Goal: Task Accomplishment & Management: Complete application form

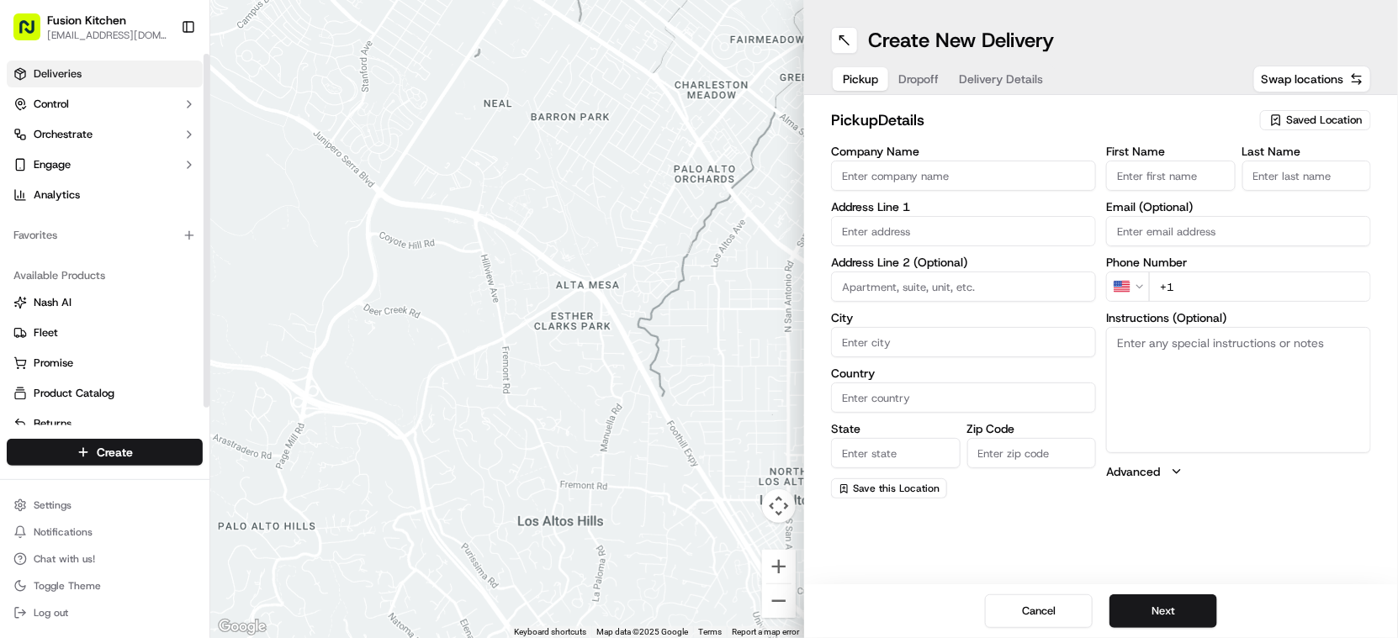
click at [83, 76] on link "Deliveries" at bounding box center [105, 74] width 196 height 27
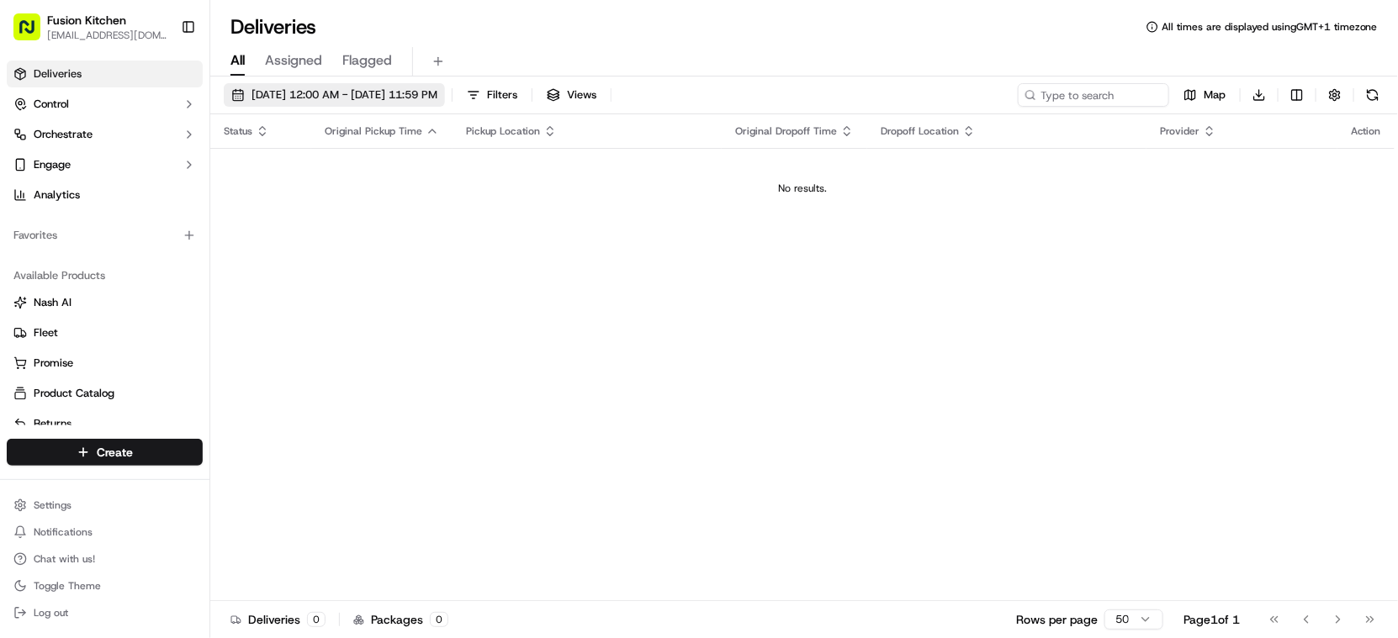
click at [429, 93] on span "[DATE] 12:00 AM - [DATE] 11:59 PM" at bounding box center [345, 94] width 186 height 15
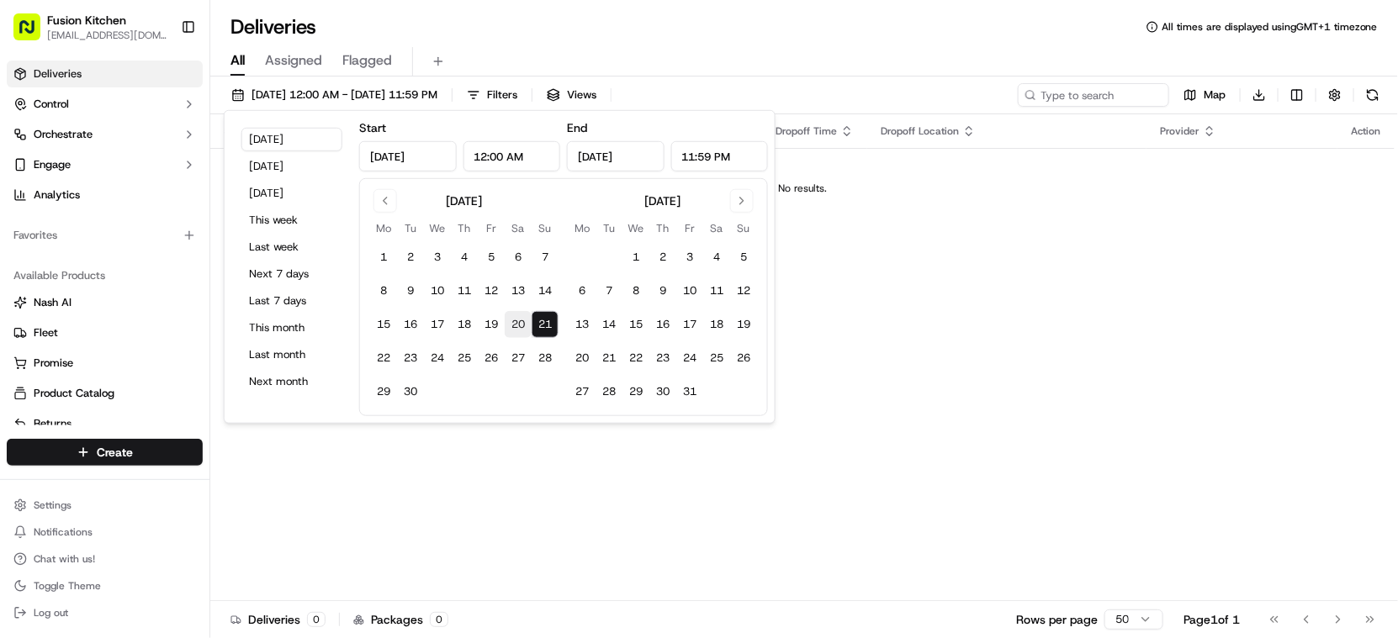
click at [510, 320] on button "20" at bounding box center [518, 324] width 27 height 27
type input "Sep 20, 2025"
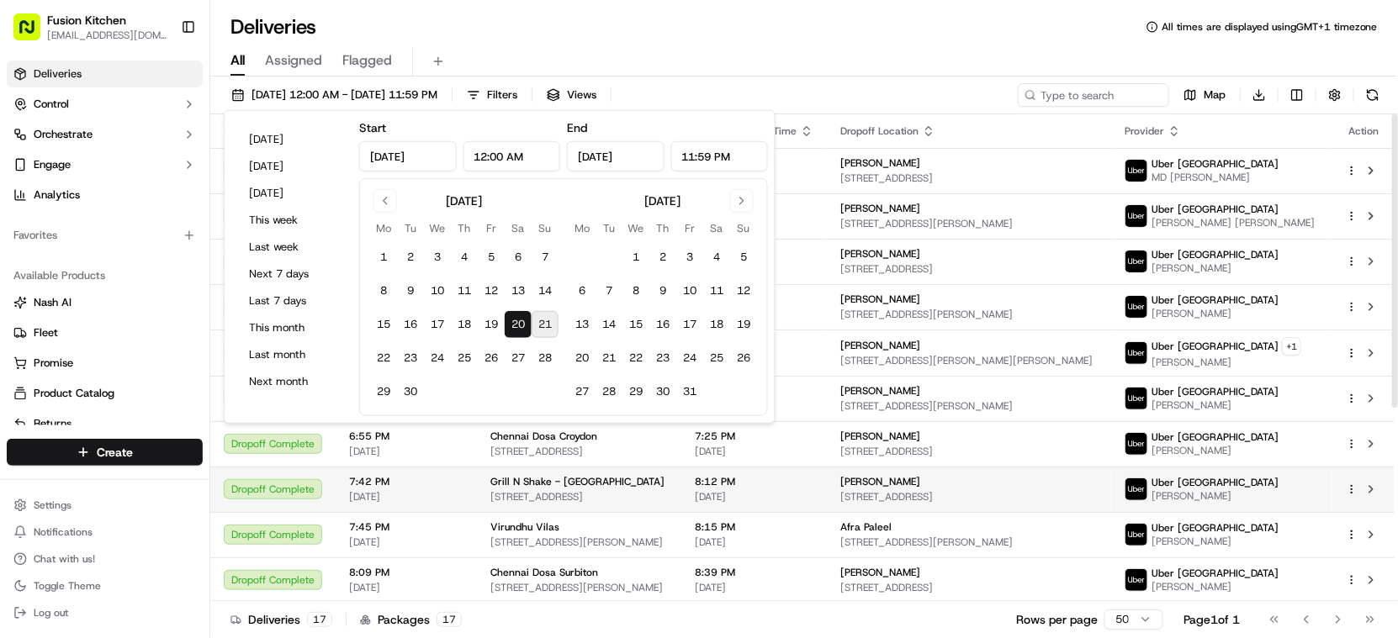
click at [540, 507] on td "Grill N Shake - Oldbury 548-550 Hagley Rd W, Oldbury B68 0BZ, UK" at bounding box center [579, 489] width 204 height 45
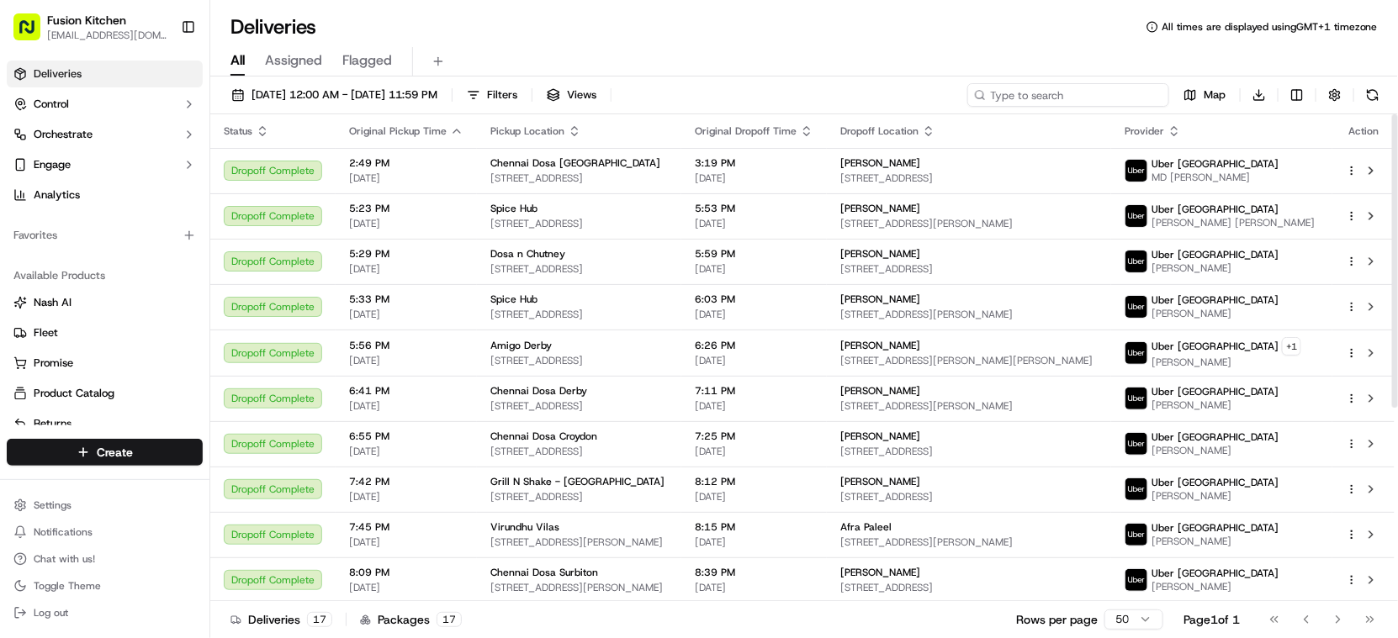
click at [1081, 90] on input at bounding box center [1068, 95] width 202 height 24
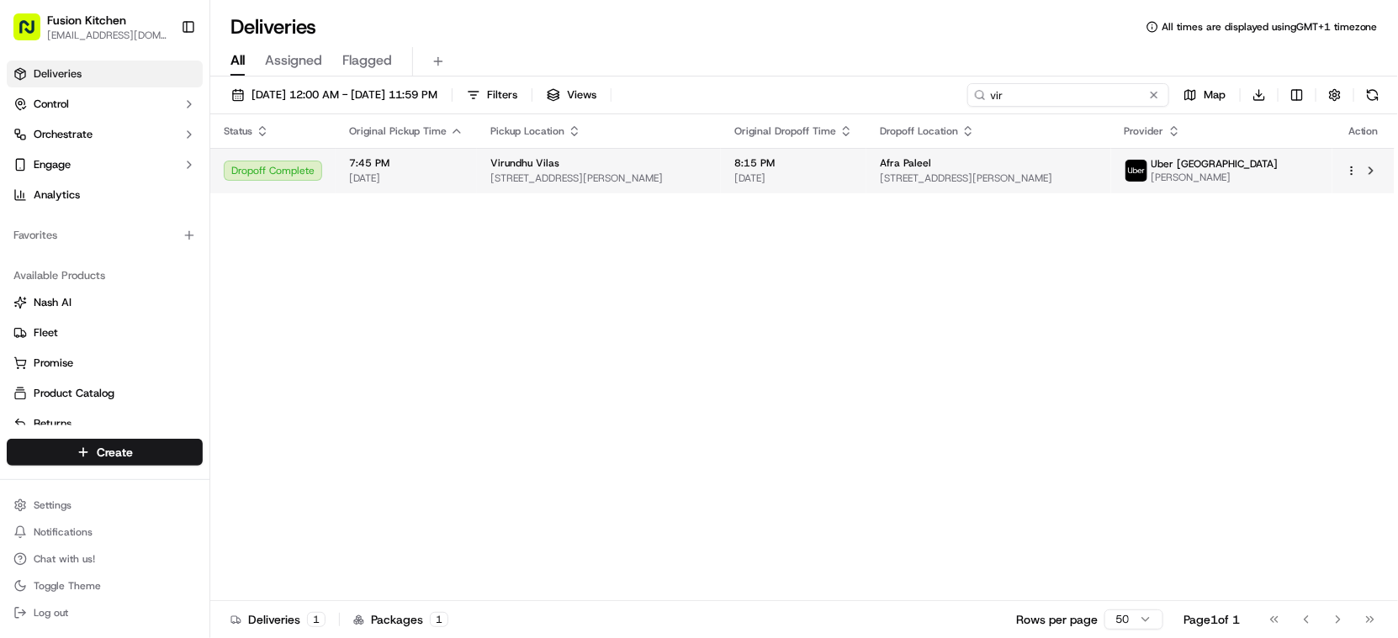
type input "vir"
click at [982, 175] on span "72 Oak Way, Crawley RH10 8HS, UK" at bounding box center [988, 178] width 217 height 13
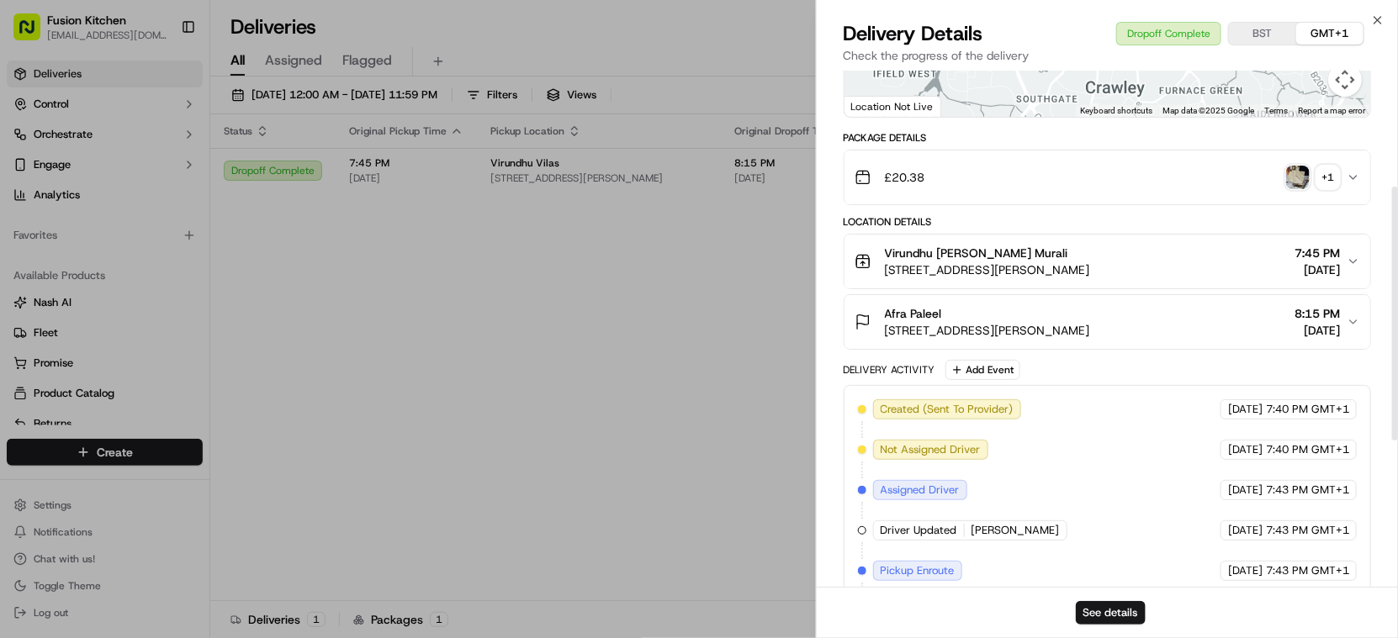
scroll to position [280, 0]
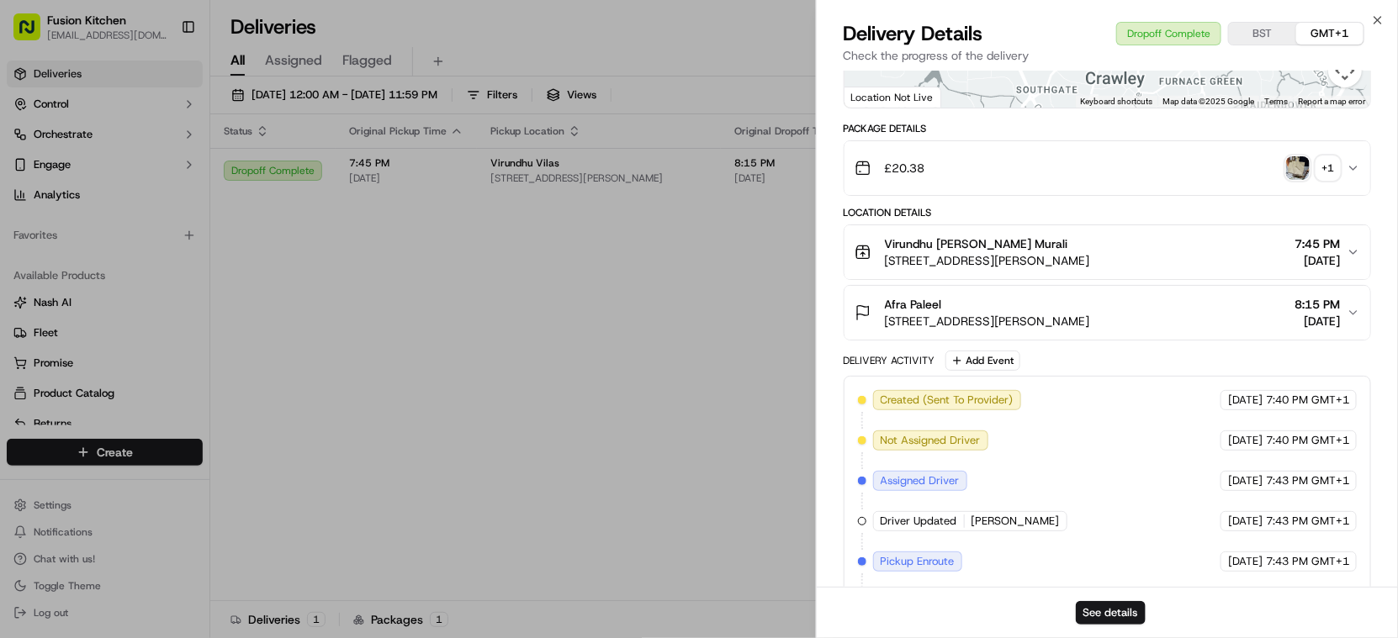
click at [1321, 170] on div "+ 1" at bounding box center [1328, 168] width 24 height 24
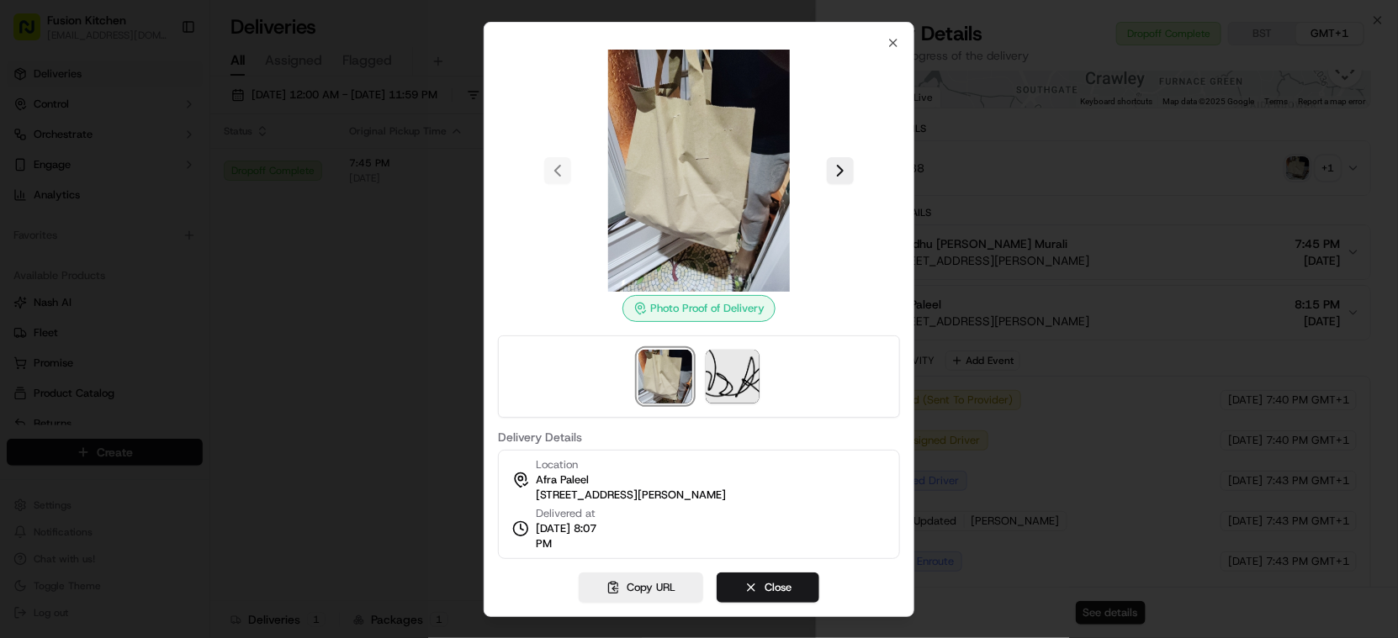
click at [1093, 274] on div at bounding box center [699, 319] width 1398 height 638
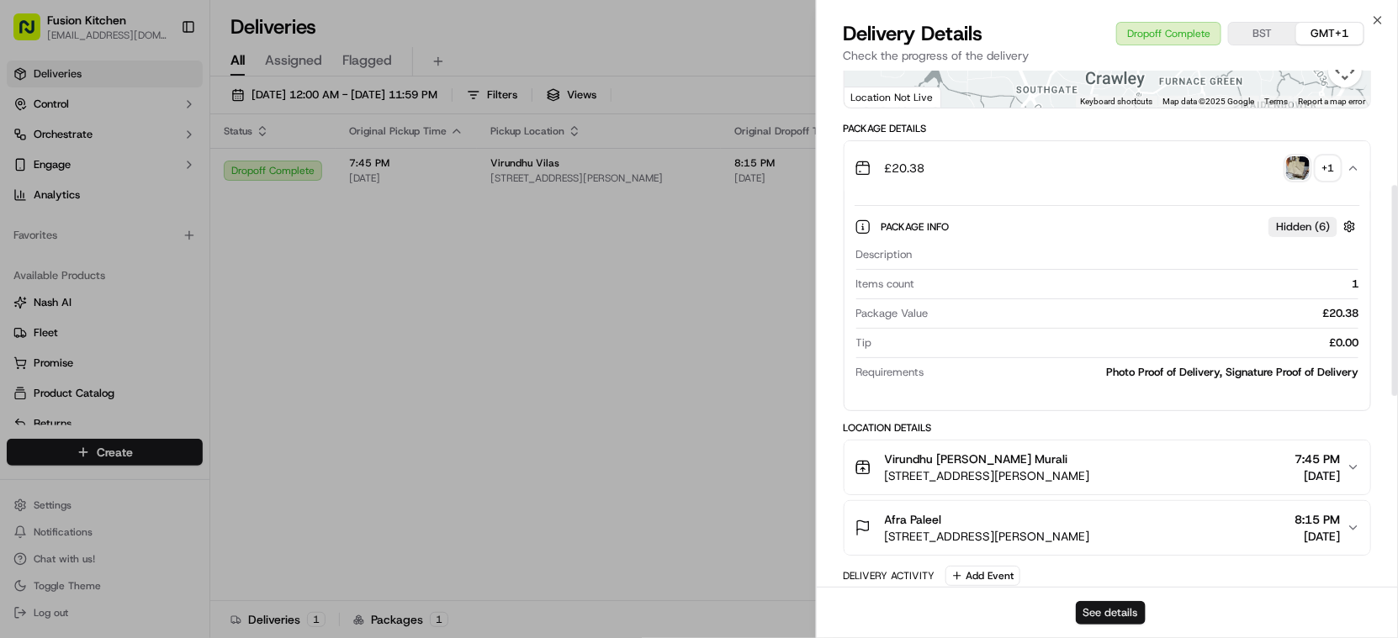
click at [1113, 614] on button "See details" at bounding box center [1111, 613] width 70 height 24
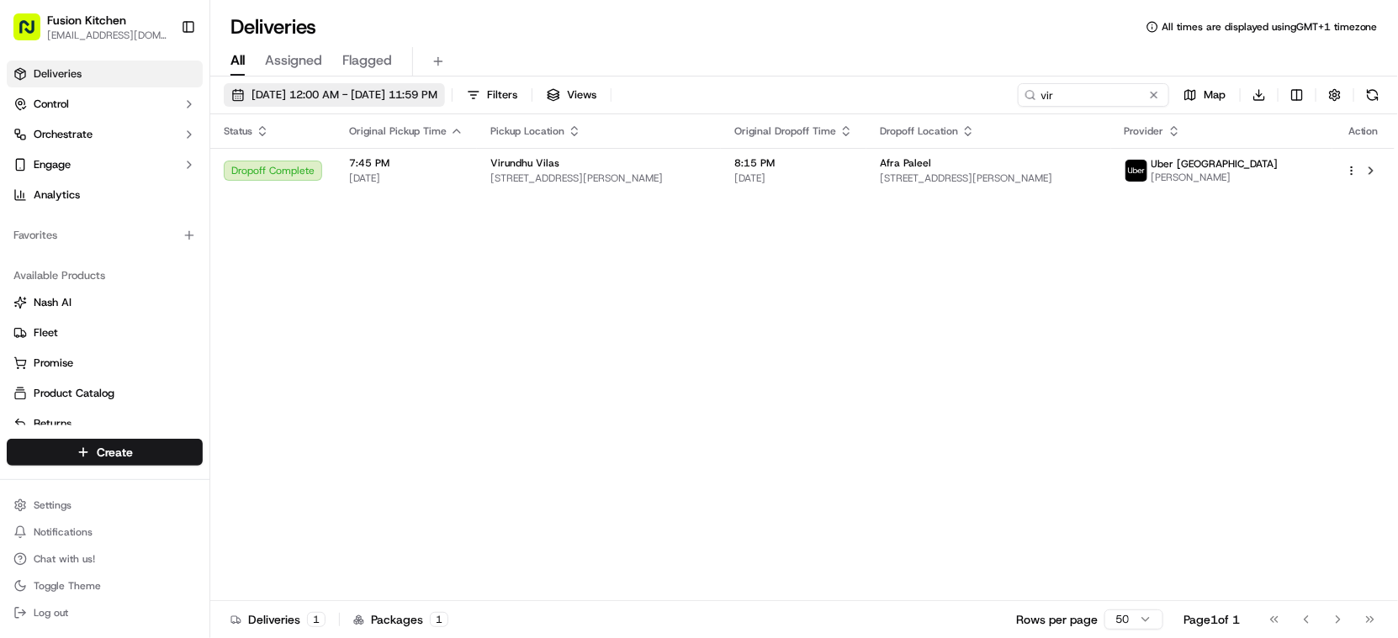
click at [422, 98] on span "09/20/2025 12:00 AM - 09/20/2025 11:59 PM" at bounding box center [345, 94] width 186 height 15
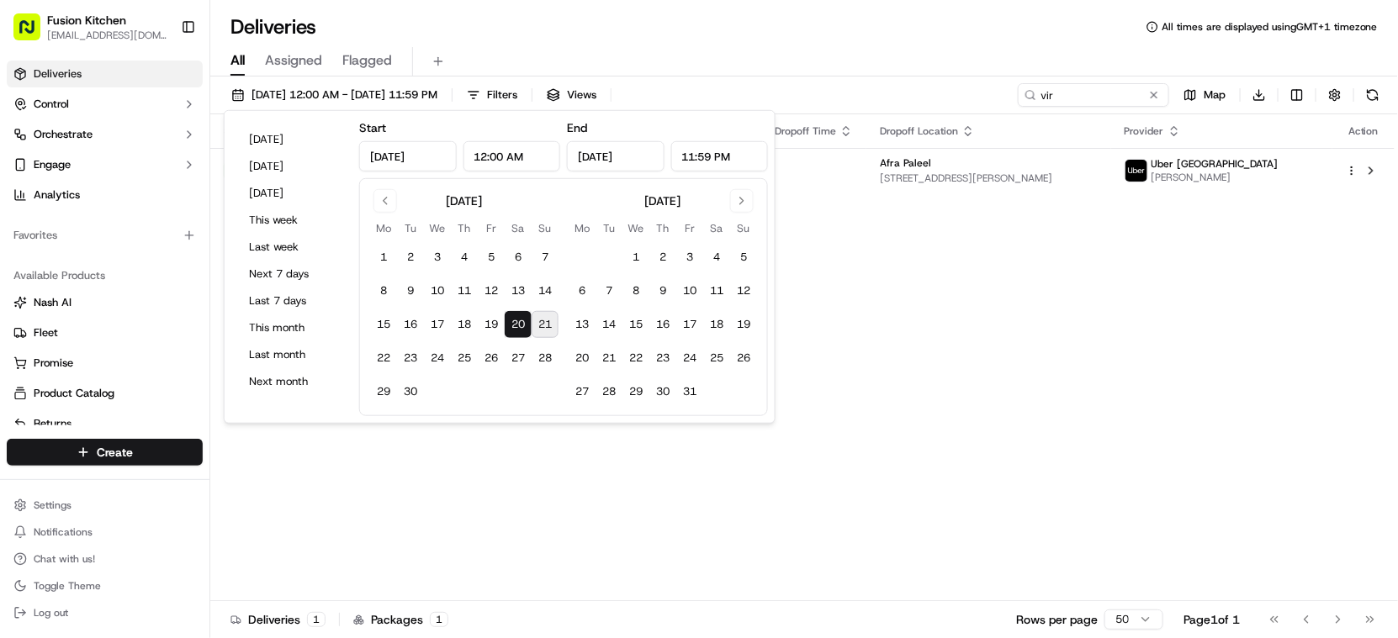
click at [934, 390] on div "Status Original Pickup Time Pickup Location Original Dropoff Time Dropoff Locat…" at bounding box center [802, 357] width 1184 height 487
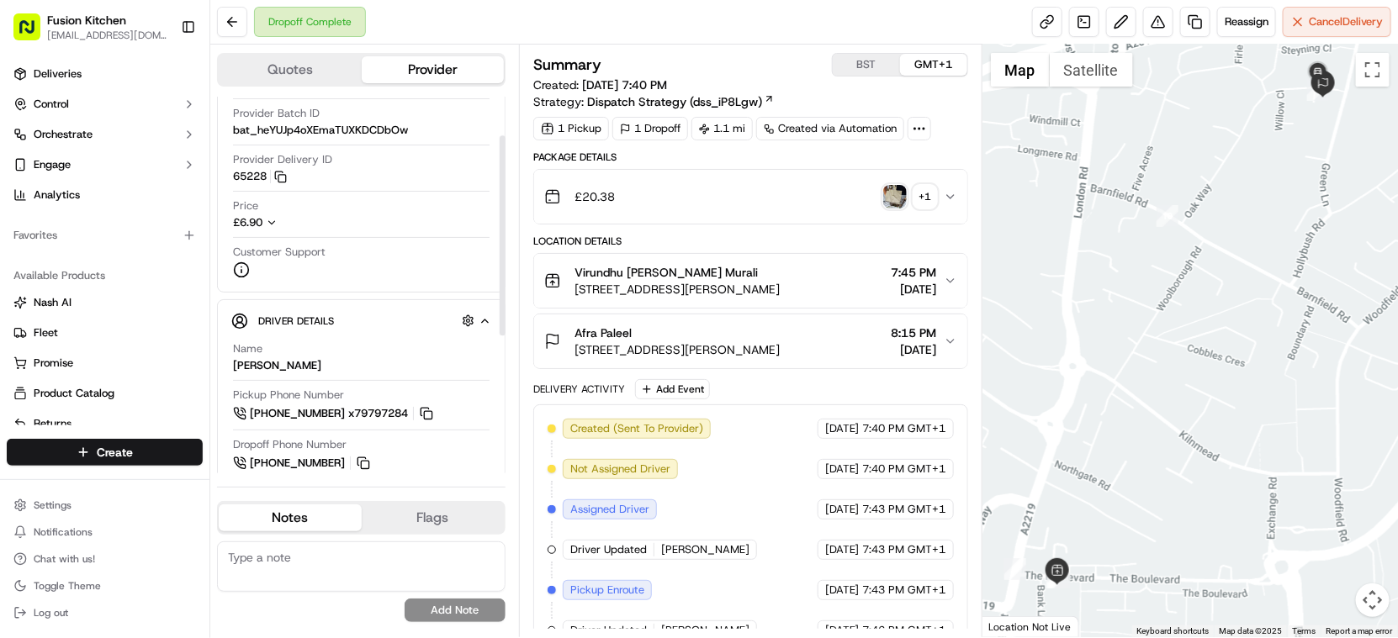
scroll to position [52, 0]
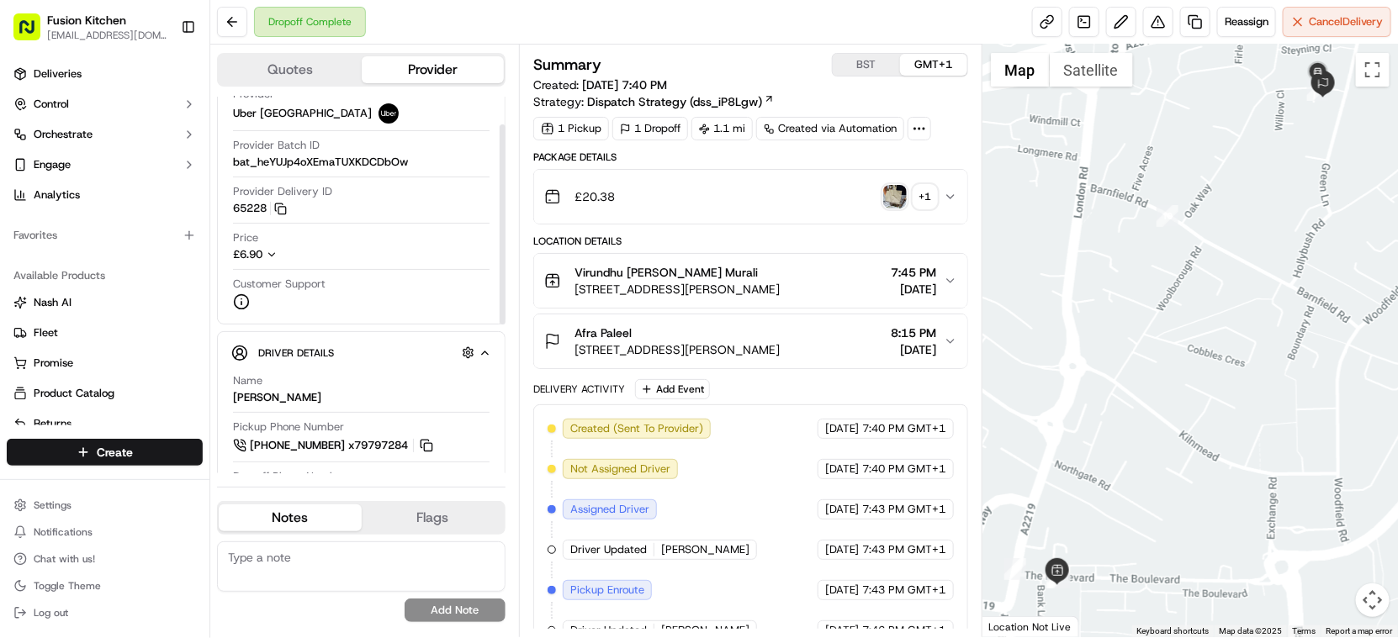
click at [274, 251] on icon "button" at bounding box center [272, 255] width 12 height 12
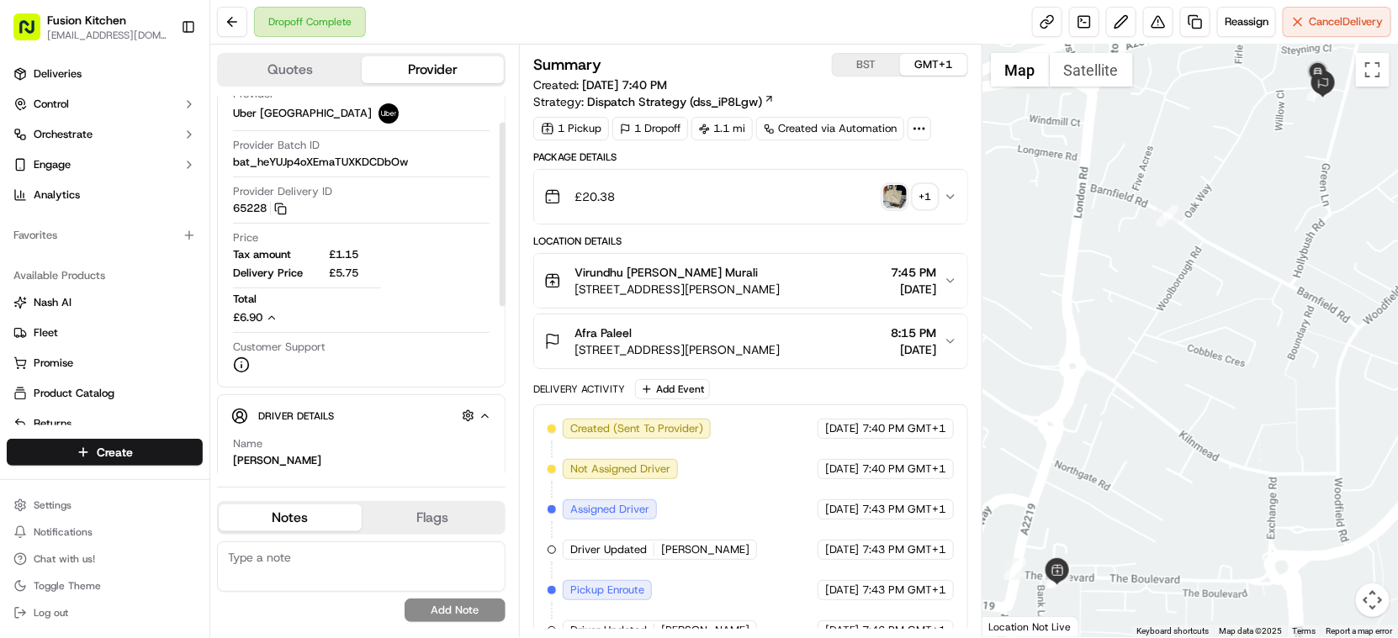
click at [265, 315] on div "£6.90" at bounding box center [269, 317] width 72 height 15
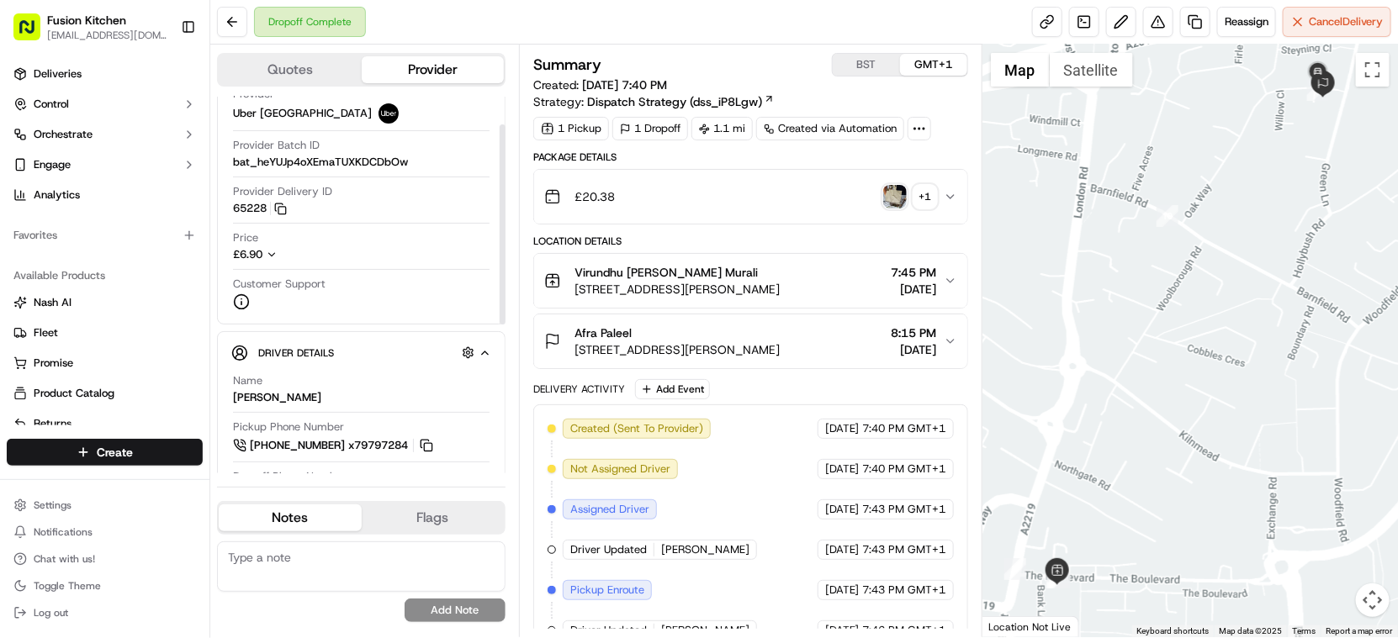
click at [274, 253] on icon "button" at bounding box center [272, 255] width 12 height 12
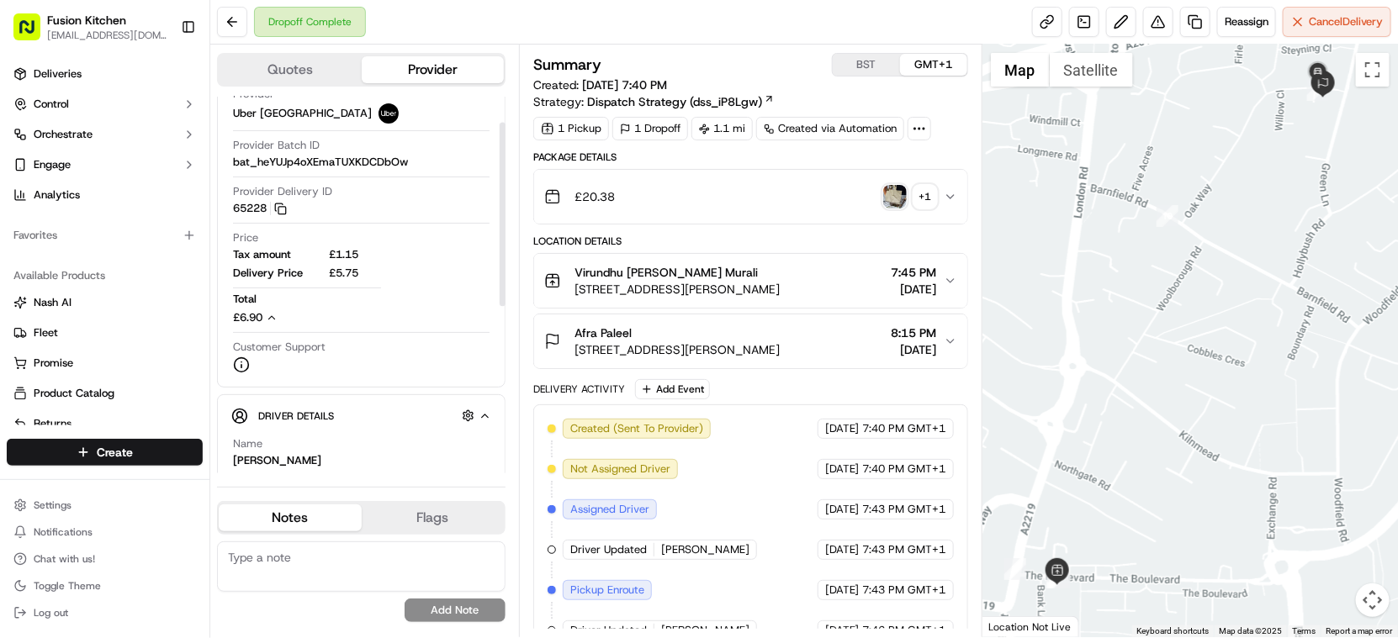
click at [251, 316] on span "£6.90" at bounding box center [247, 317] width 29 height 14
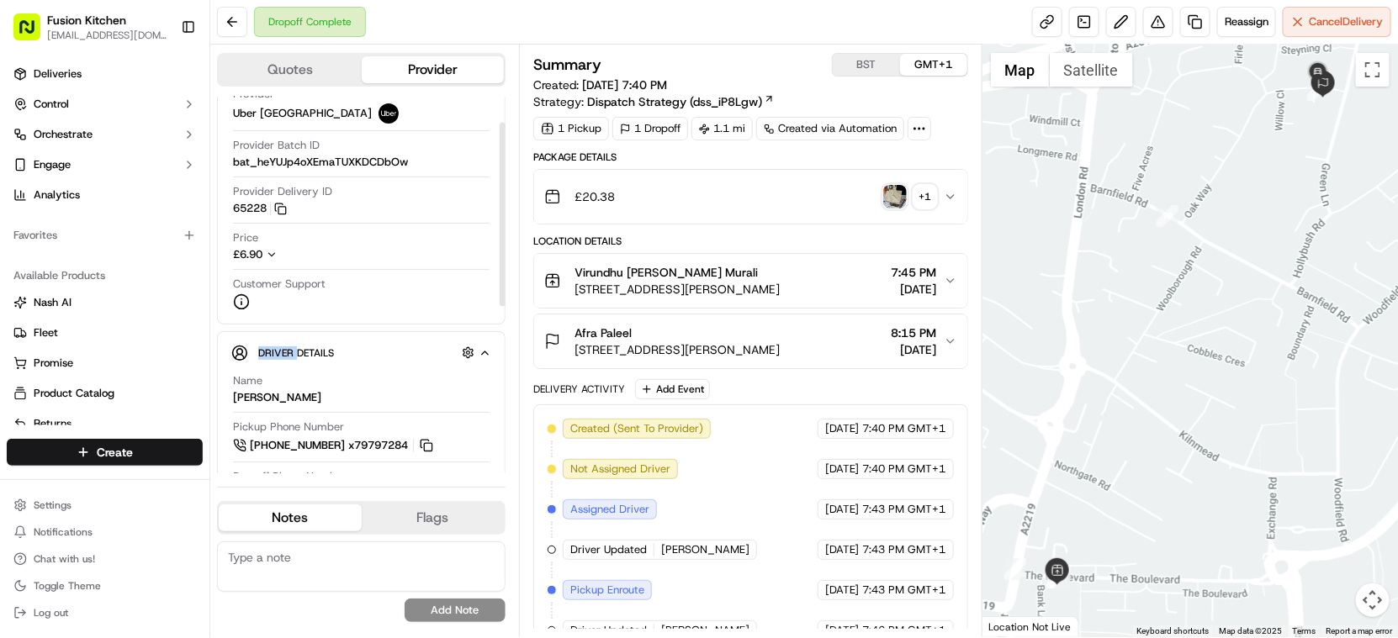
click at [251, 316] on div "Provider Uber UK Provider Batch ID bat_heYUJp4oXEmaTUXKDCDbOw Provider Delivery…" at bounding box center [361, 198] width 260 height 237
click at [368, 293] on div "Customer Support" at bounding box center [361, 294] width 257 height 34
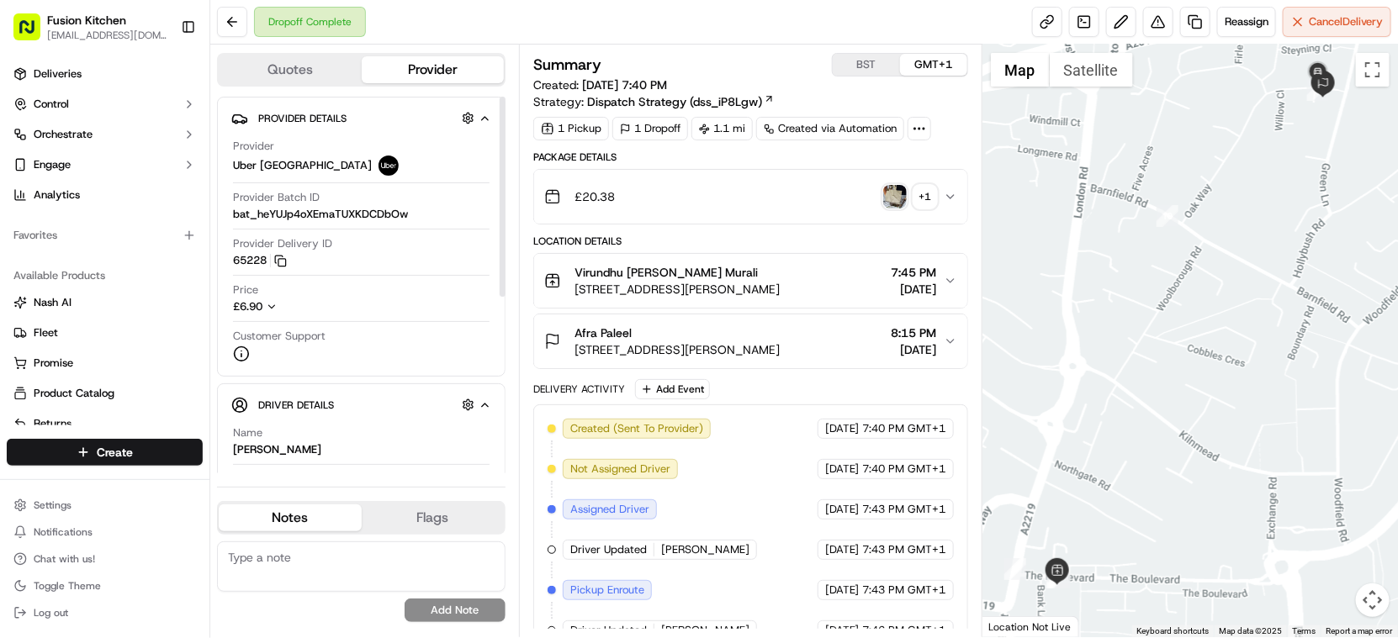
click at [953, 338] on icon "button" at bounding box center [950, 341] width 13 height 13
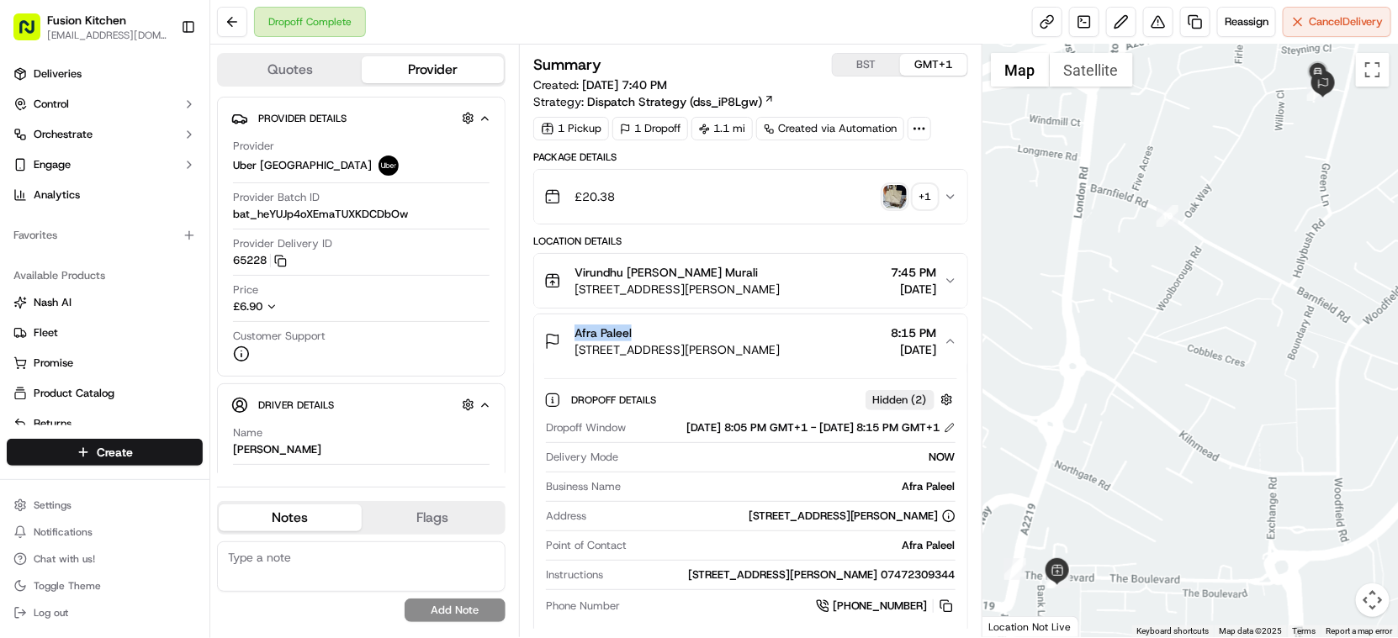
drag, startPoint x: 635, startPoint y: 328, endPoint x: 576, endPoint y: 328, distance: 58.9
click at [576, 328] on div "Afra Paleel" at bounding box center [677, 333] width 205 height 17
copy span "Afra Paleel"
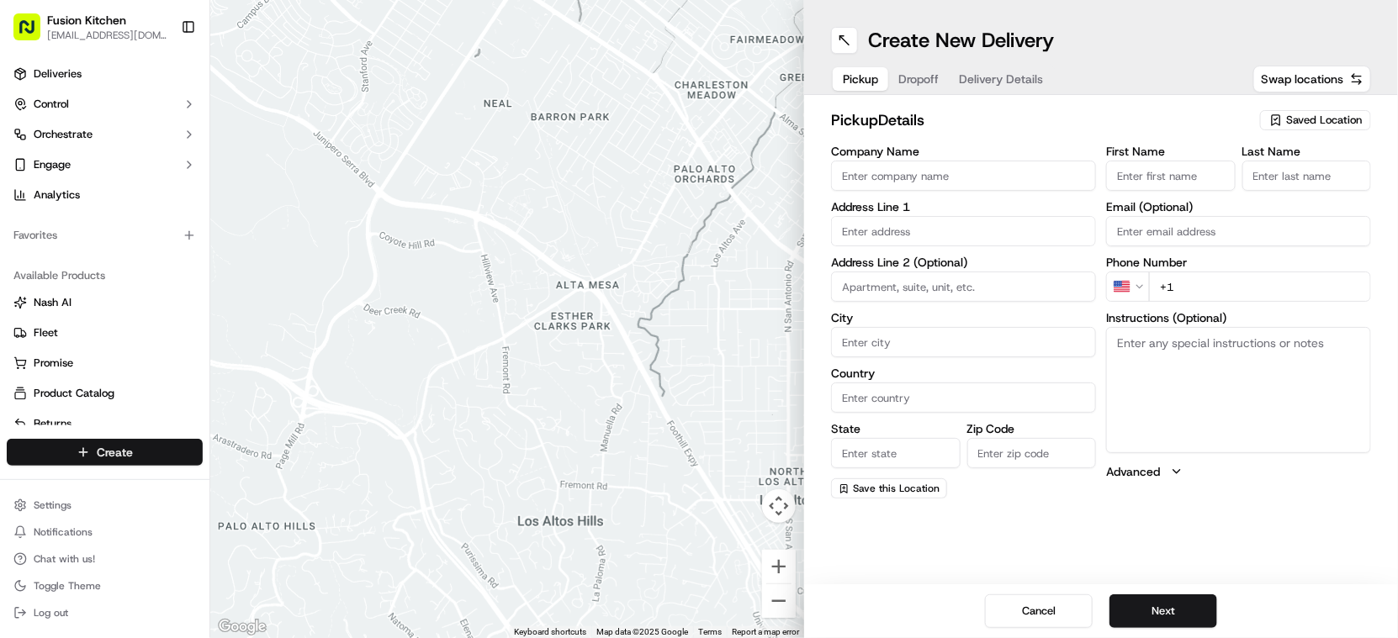
click at [119, 458] on html "Fusion Kitchen [EMAIL_ADDRESS][DOMAIN_NAME] Toggle Sidebar Deliveries Control O…" at bounding box center [699, 319] width 1398 height 638
click at [281, 482] on link "Delivery" at bounding box center [304, 484] width 188 height 30
drag, startPoint x: 913, startPoint y: 162, endPoint x: 911, endPoint y: 172, distance: 11.1
click at [913, 162] on input "Company Name" at bounding box center [963, 176] width 265 height 30
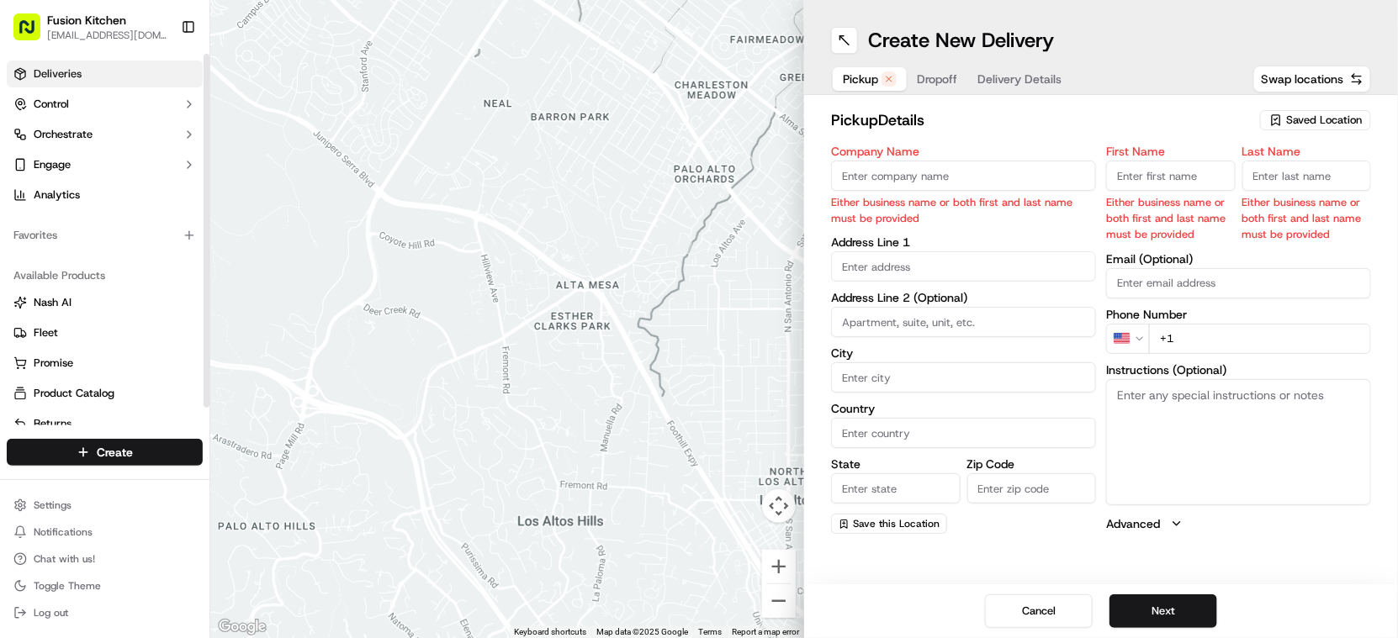
click at [62, 63] on link "Deliveries" at bounding box center [105, 74] width 196 height 27
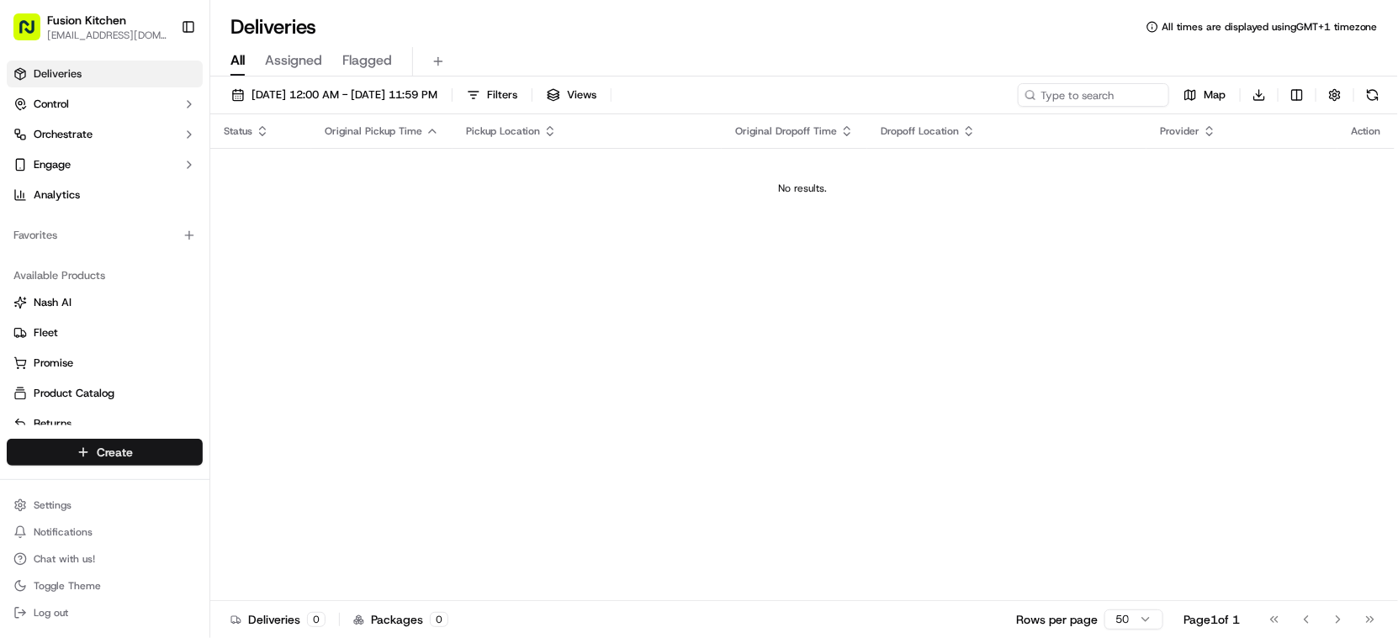
click at [133, 443] on html "Fusion Kitchen [EMAIL_ADDRESS][DOMAIN_NAME] Toggle Sidebar Deliveries Control O…" at bounding box center [699, 319] width 1398 height 638
click at [290, 472] on link "Delivery" at bounding box center [304, 484] width 188 height 30
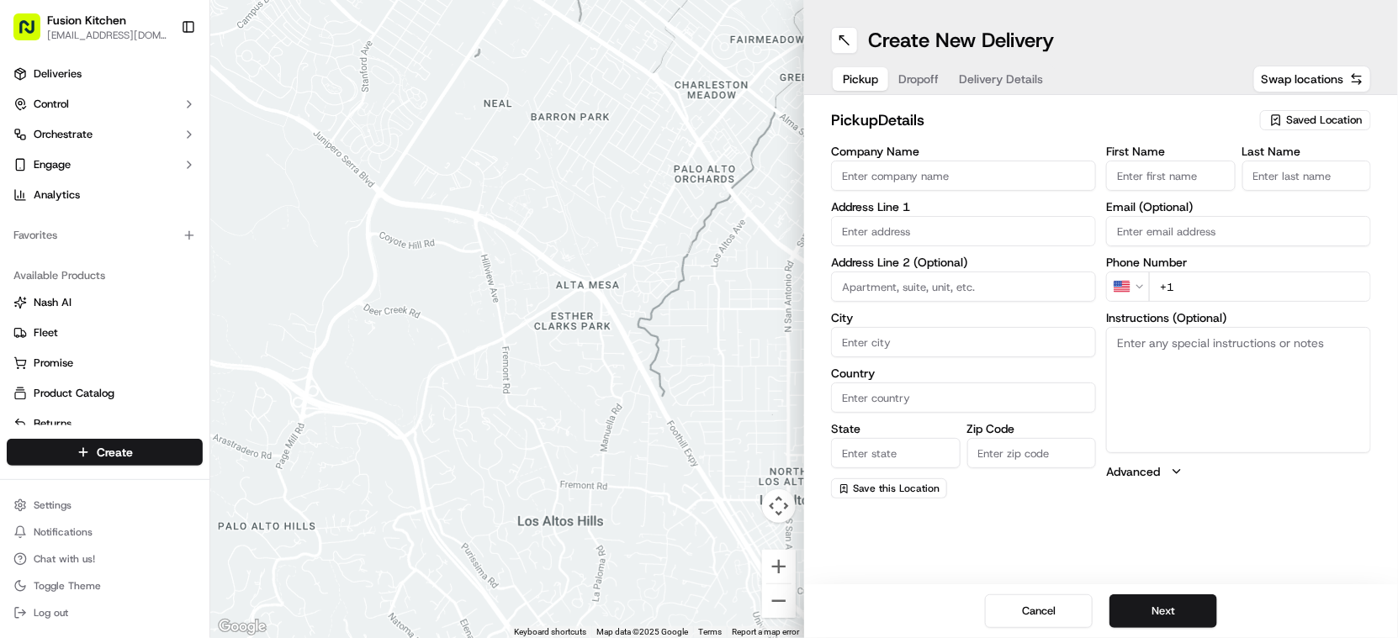
click at [894, 178] on input "Company Name" at bounding box center [963, 176] width 265 height 30
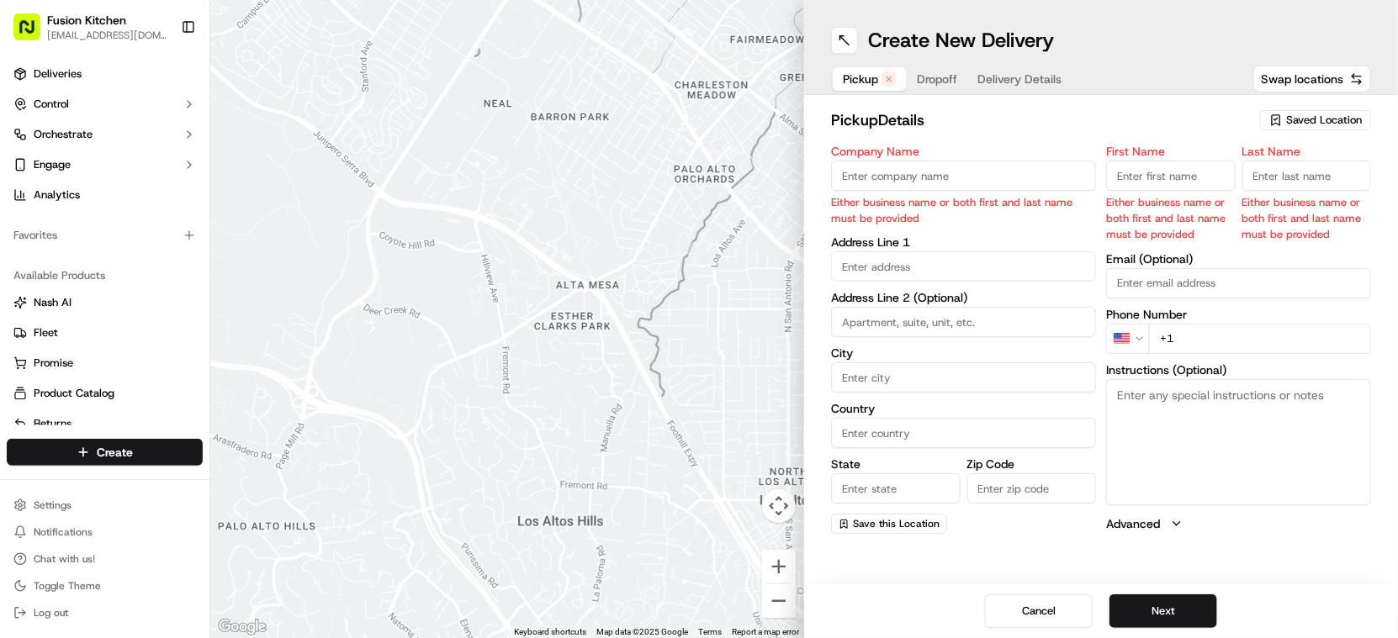
paste input "[PERSON_NAME]"
type input "[PERSON_NAME]"
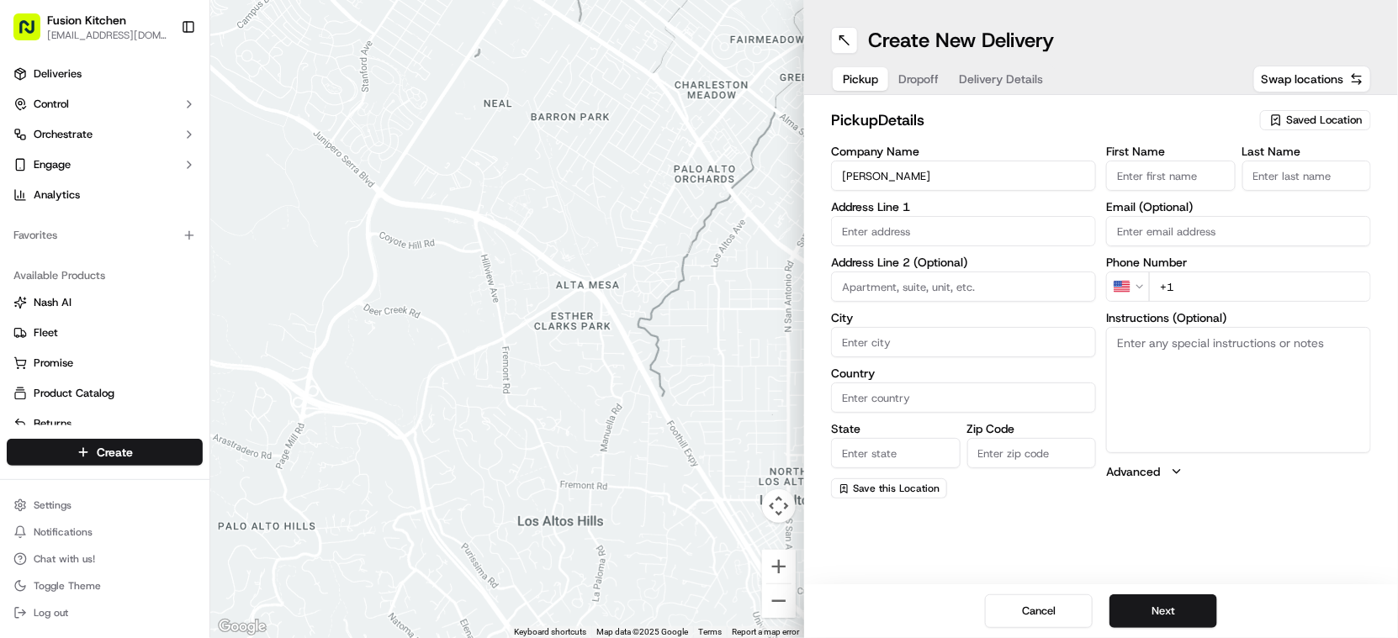
click at [1169, 180] on input "First Name" at bounding box center [1171, 176] width 130 height 30
paste input "[PERSON_NAME]"
click at [1168, 177] on input "[PERSON_NAME]" at bounding box center [1171, 176] width 130 height 30
type input "[PERSON_NAME]"
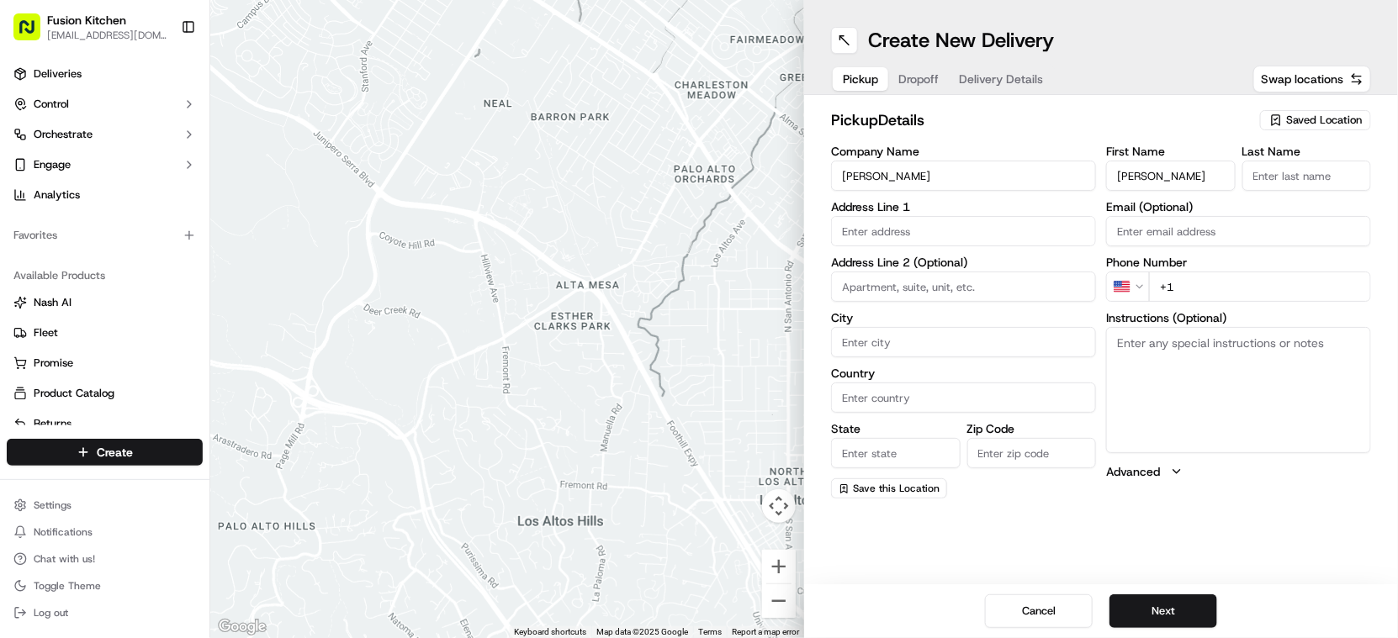
click at [1354, 175] on input "Last Name" at bounding box center [1307, 176] width 130 height 30
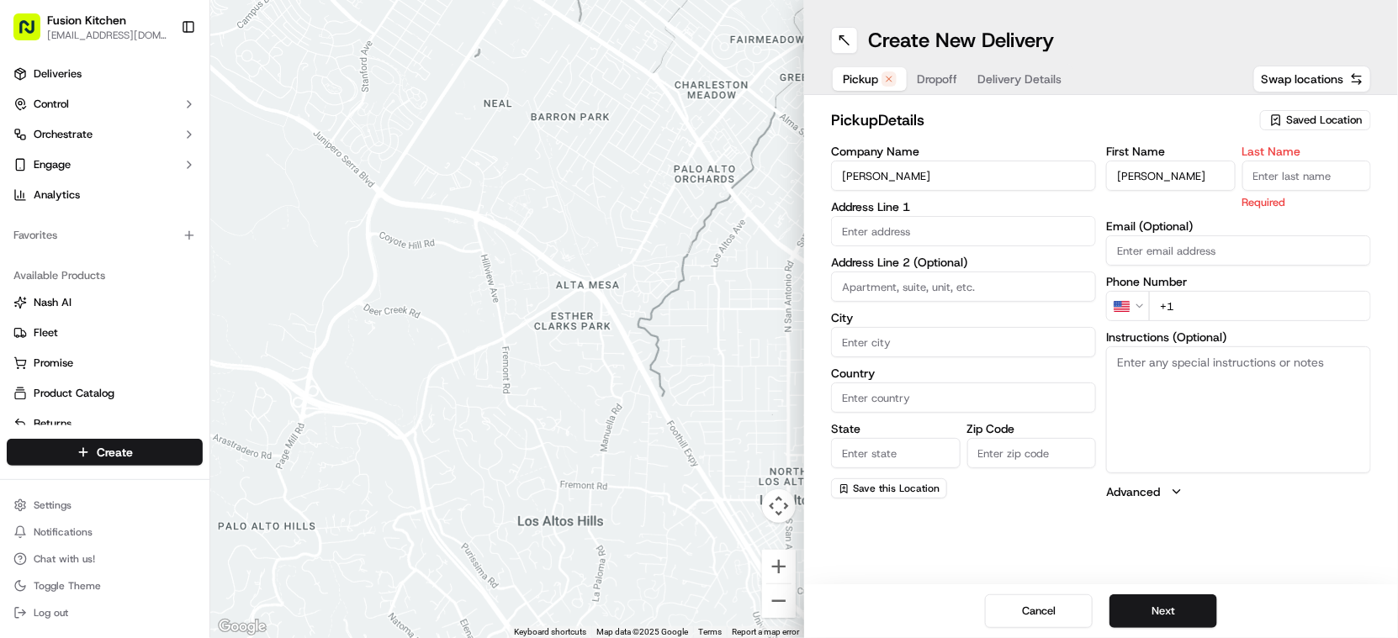
paste input "Nair"
type input "Nair"
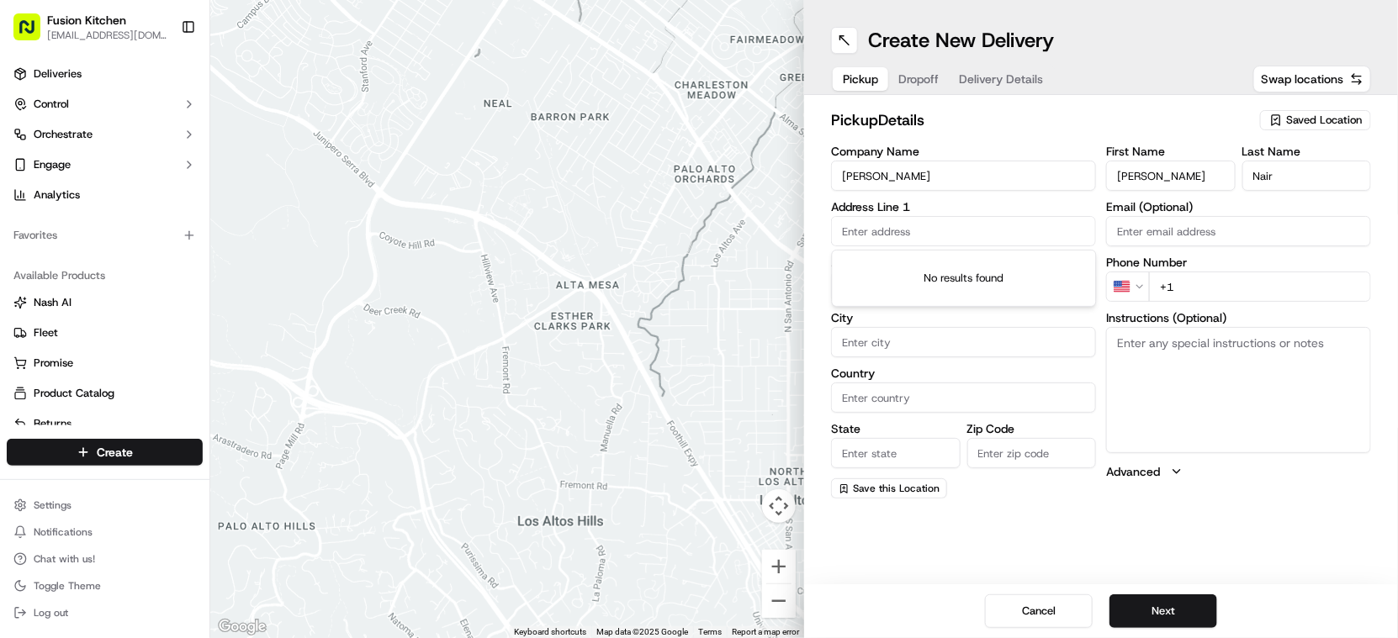
click at [927, 230] on input "text" at bounding box center [963, 231] width 265 height 30
paste input "[STREET_ADDRESS]"
click at [950, 279] on div "[STREET_ADDRESS]" at bounding box center [964, 266] width 257 height 25
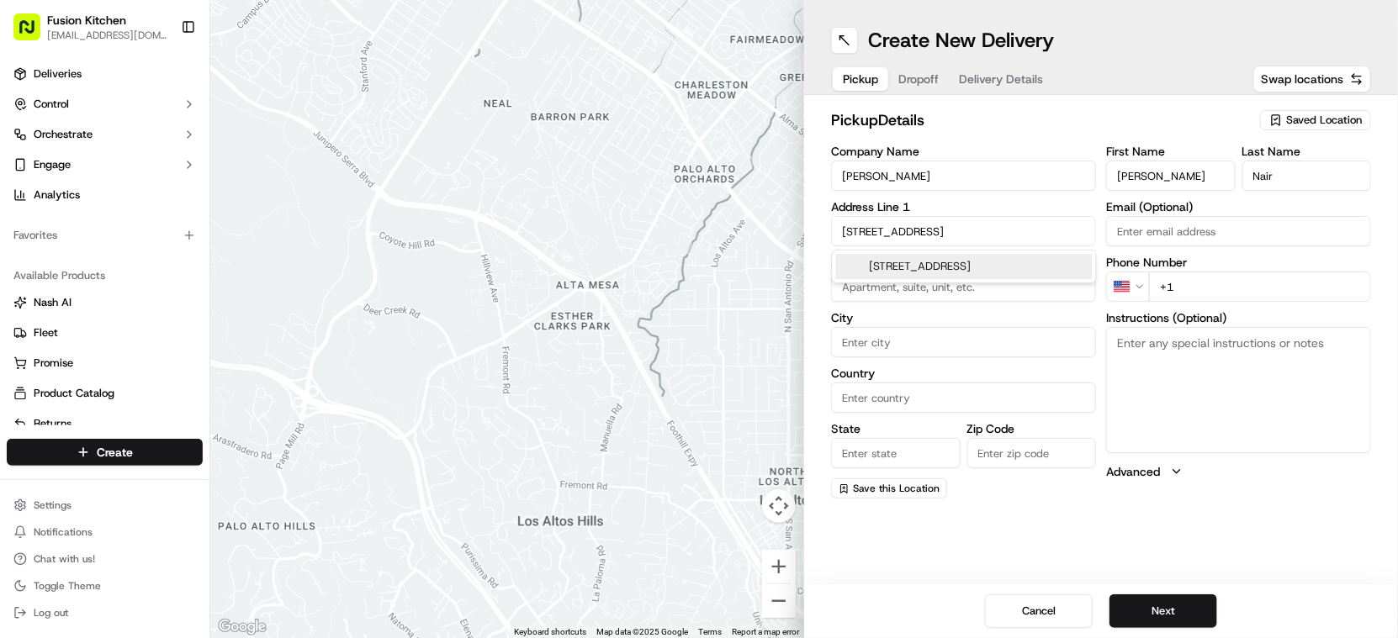
type input "[STREET_ADDRESS]"
type input "[GEOGRAPHIC_DATA]"
type input "SW17 0RN"
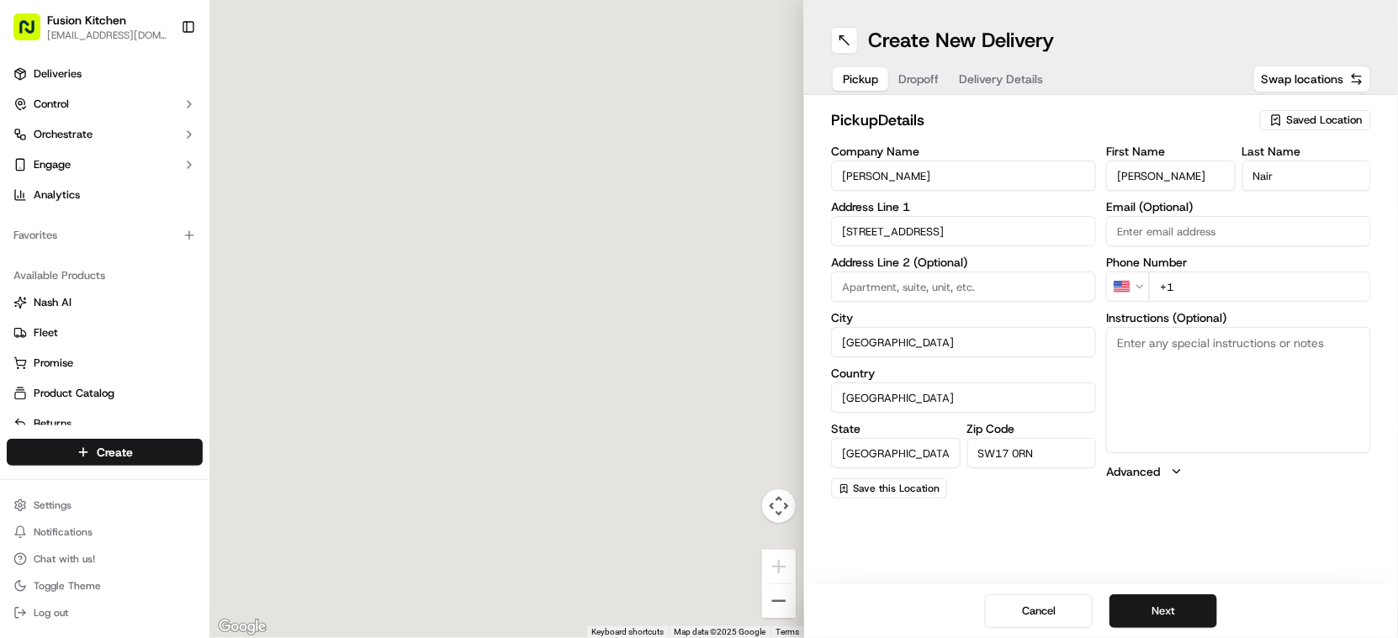
type input "[STREET_ADDRESS]"
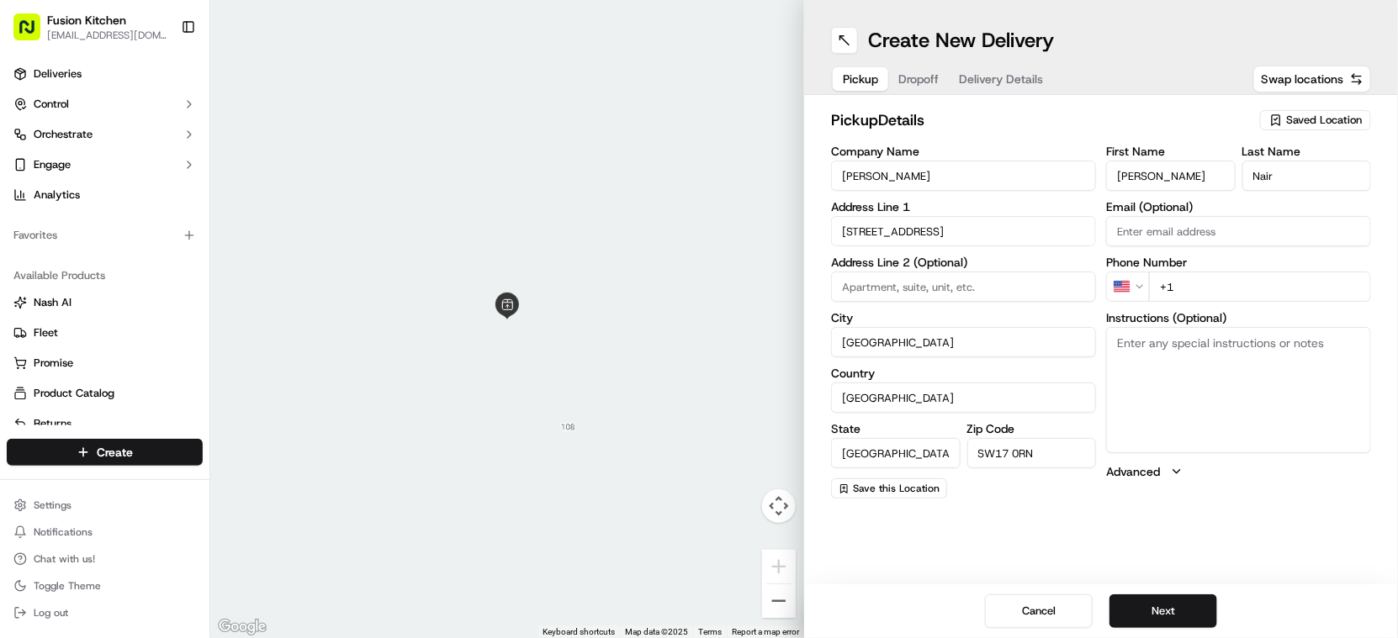
click at [1163, 375] on textarea "Instructions (Optional)" at bounding box center [1238, 390] width 265 height 126
paste textarea "[STREET_ADDRESS]"
type textarea "[STREET_ADDRESS]"
click at [1136, 286] on html "Fusion Kitchen [EMAIL_ADDRESS][DOMAIN_NAME] Toggle Sidebar Deliveries Control O…" at bounding box center [699, 319] width 1398 height 638
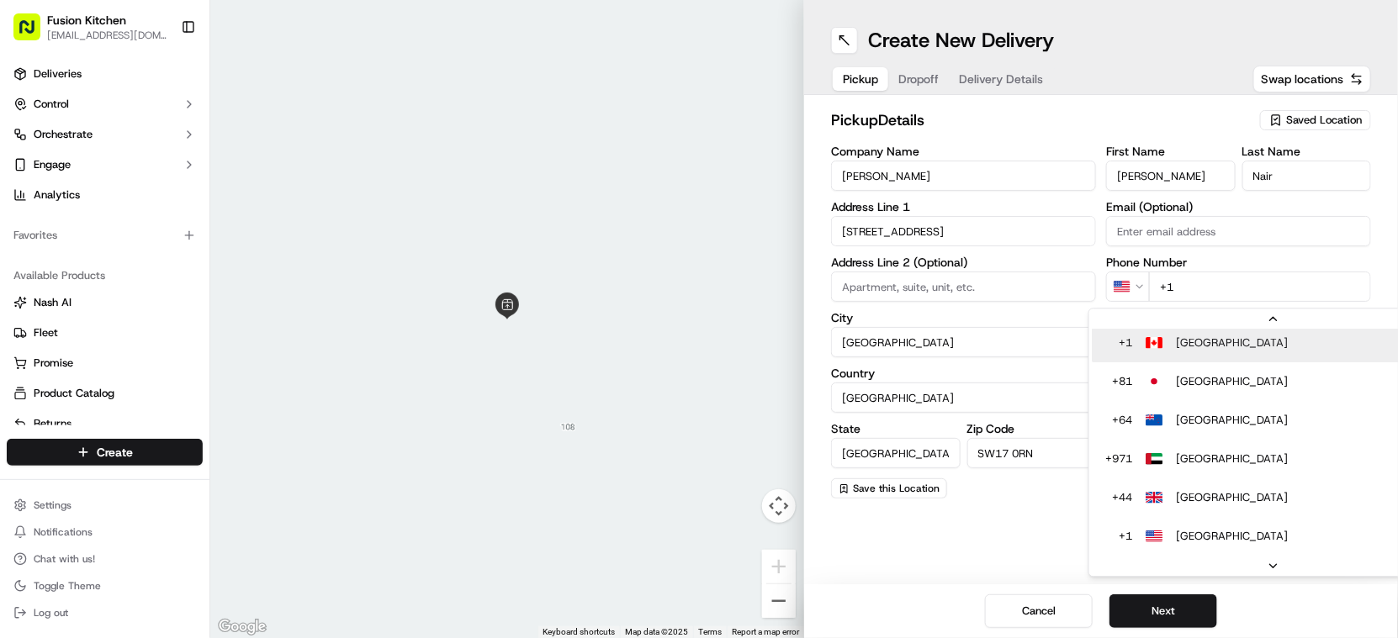
scroll to position [34, 0]
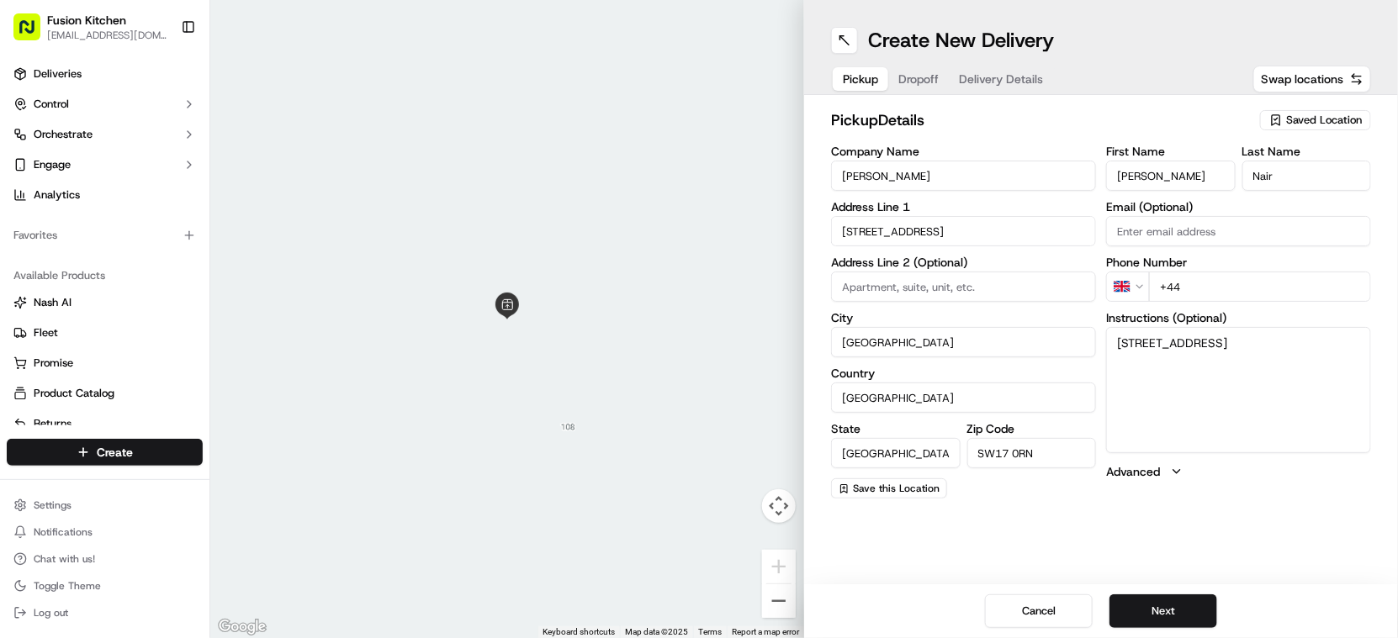
click at [1216, 291] on input "+44" at bounding box center [1260, 287] width 222 height 30
paste input "20 8682 0969"
type input "[PHONE_NUMBER]"
click at [1168, 603] on button "Next" at bounding box center [1164, 612] width 108 height 34
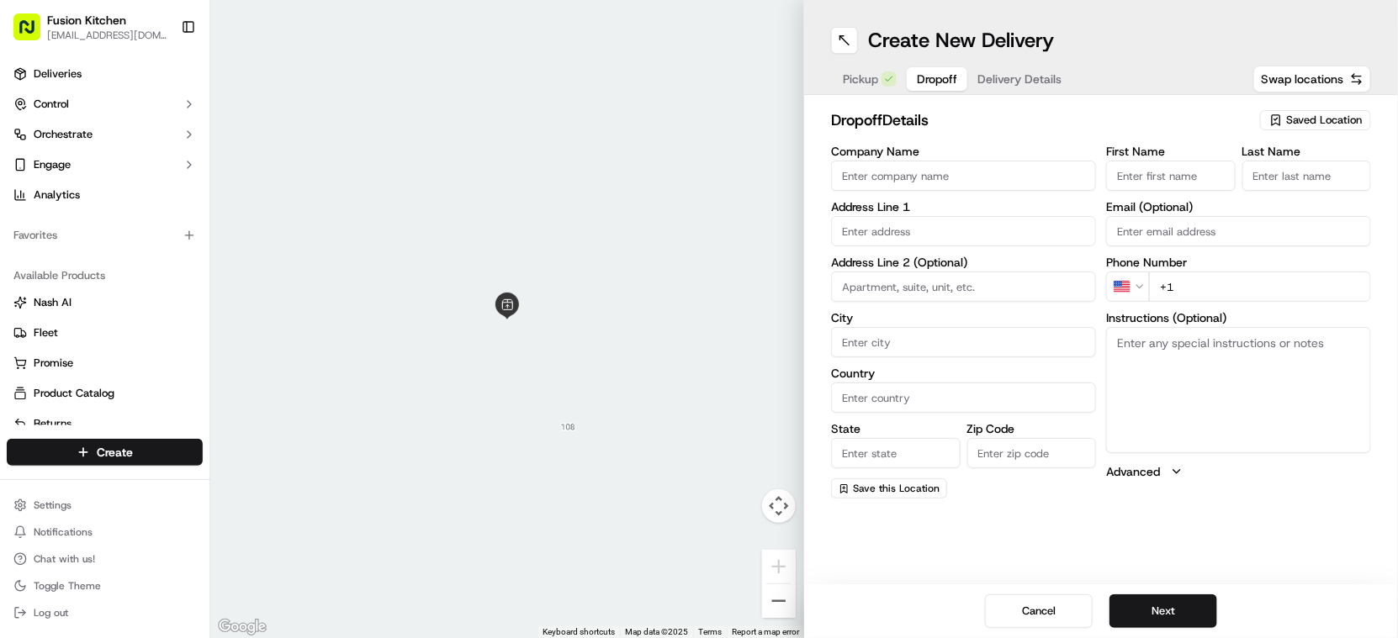
click at [906, 168] on input "Company Name" at bounding box center [963, 176] width 265 height 30
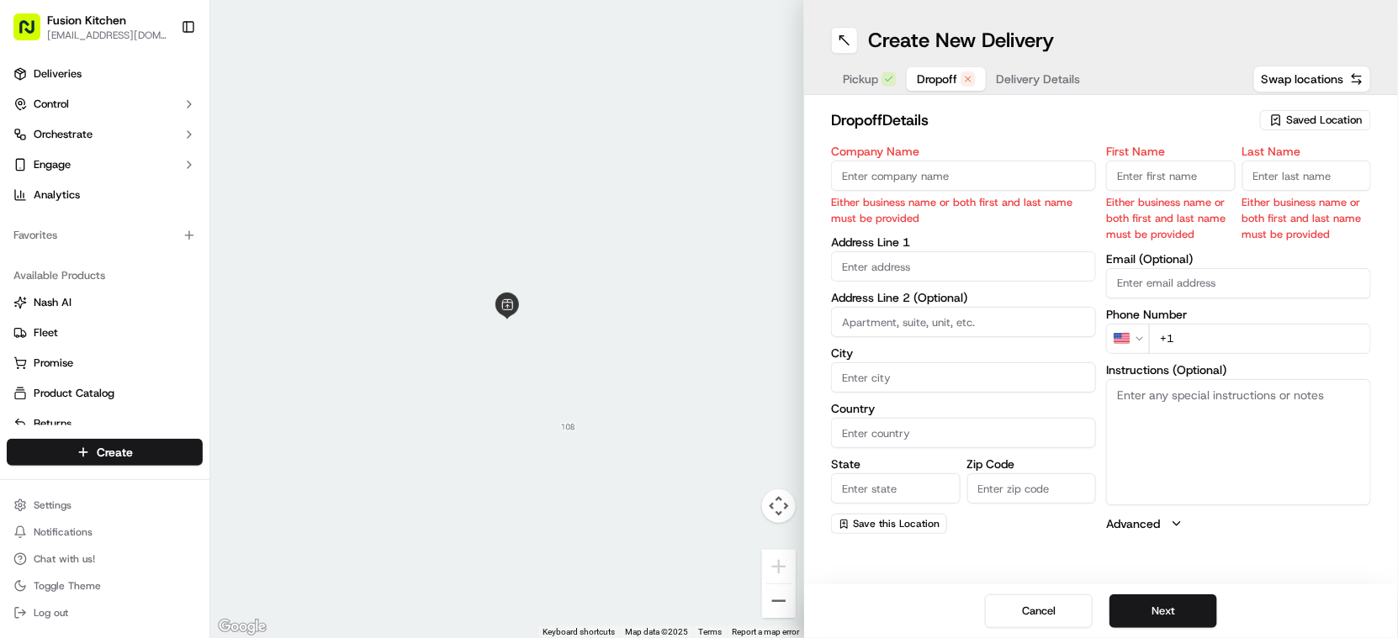
click at [931, 267] on input "text" at bounding box center [963, 267] width 265 height 30
paste input "[STREET_ADDRESS]"
click at [991, 303] on div "[STREET_ADDRESS]" at bounding box center [964, 302] width 257 height 25
type input "[STREET_ADDRESS]"
type input "[GEOGRAPHIC_DATA]"
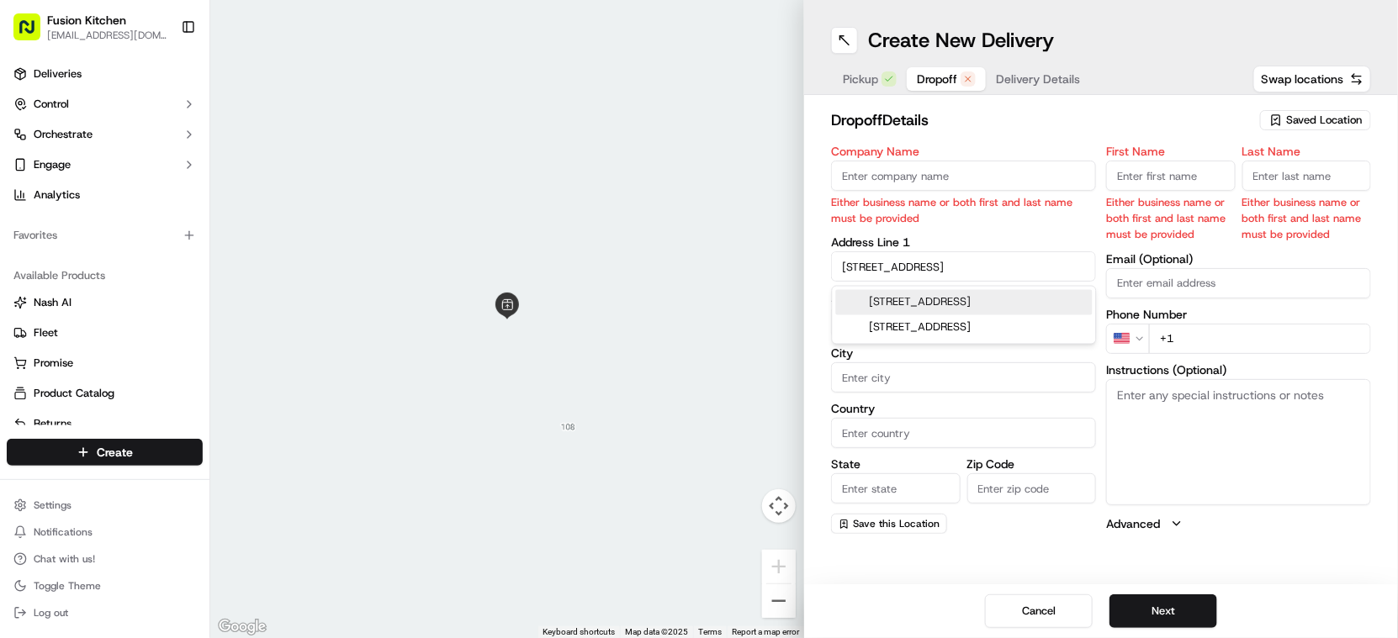
type input "[GEOGRAPHIC_DATA]"
type input "SW17 9RF"
type input "[STREET_ADDRESS]"
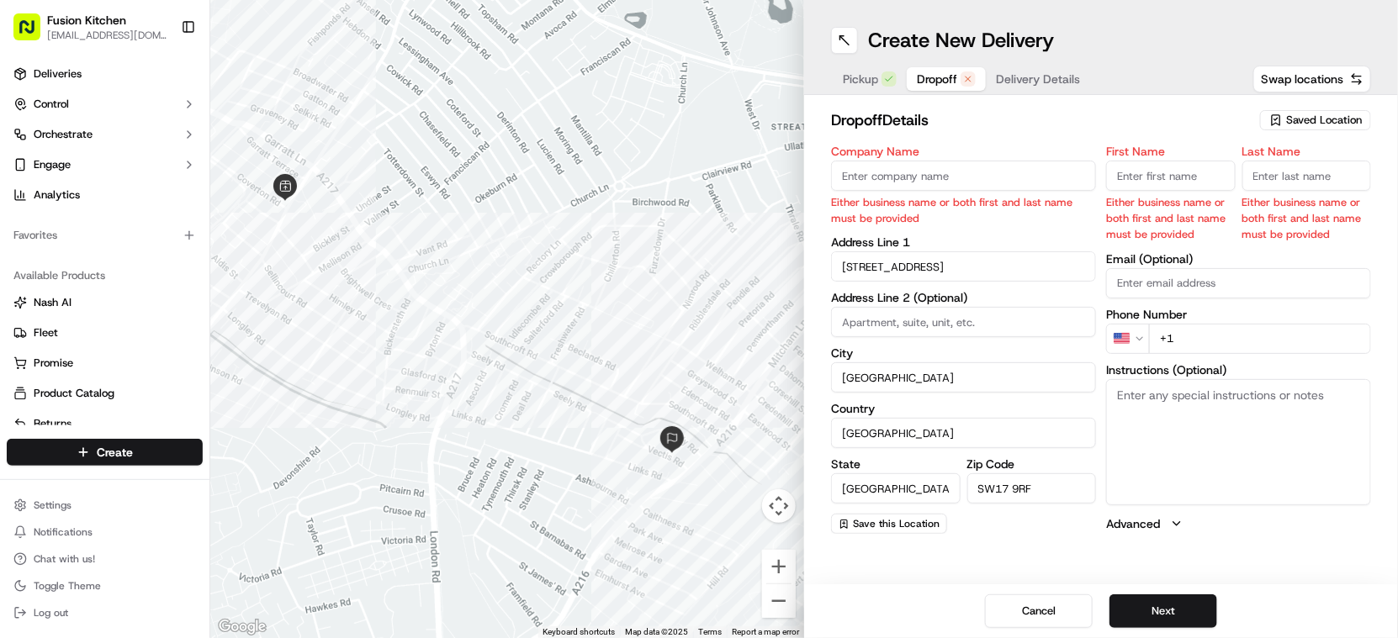
click at [1157, 416] on textarea "Instructions (Optional)" at bounding box center [1238, 442] width 265 height 126
paste textarea "[STREET_ADDRESS], SW17 9RF"
type textarea "[STREET_ADDRESS], SW17 9RF"
click at [916, 172] on input "Company Name" at bounding box center [963, 176] width 265 height 30
paste input "[PERSON_NAME],"
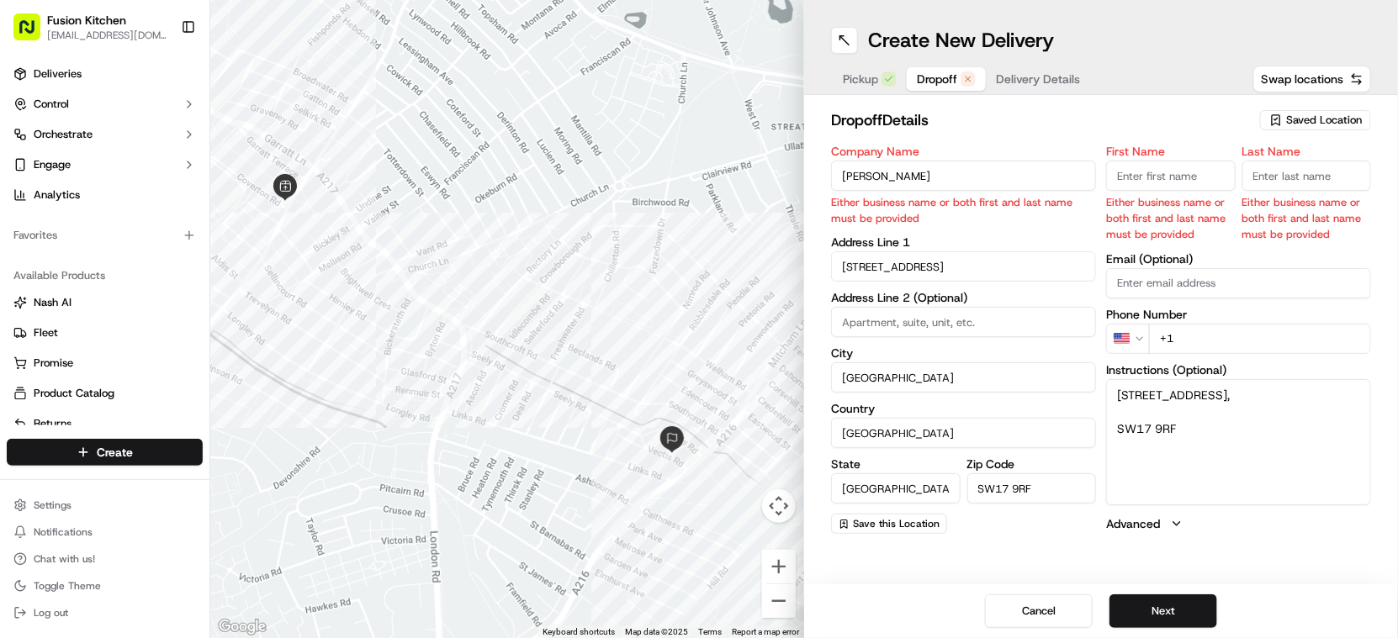
type input "[PERSON_NAME]"
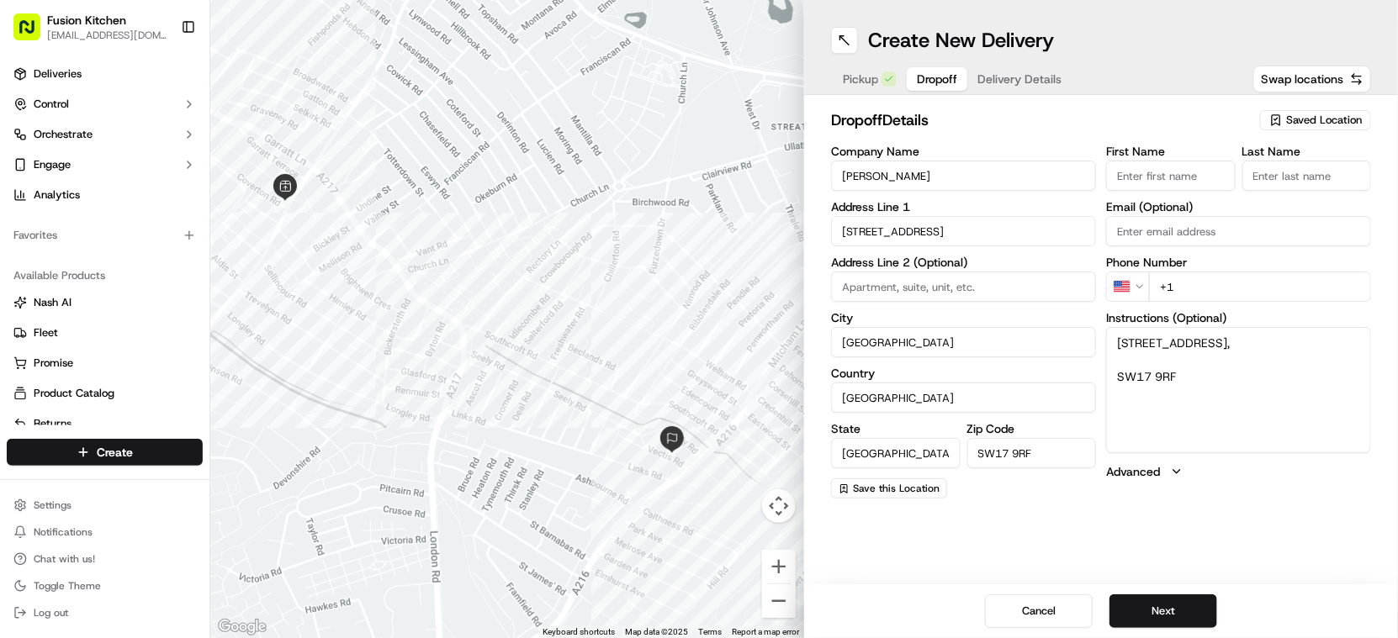
click at [1135, 180] on input "First Name" at bounding box center [1171, 176] width 130 height 30
paste input "[PERSON_NAME],"
click at [1181, 172] on input "[PERSON_NAME]" at bounding box center [1171, 176] width 130 height 30
type input "Strinivasa"
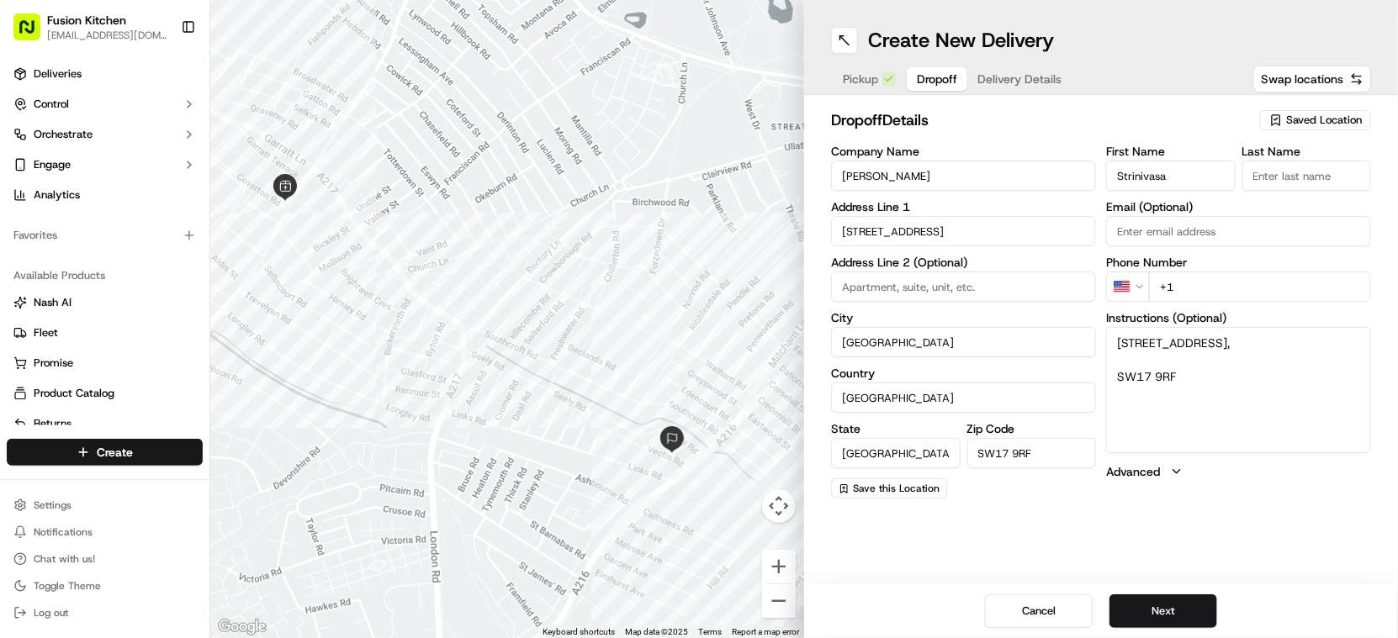
click at [1302, 185] on input "Last Name" at bounding box center [1307, 176] width 130 height 30
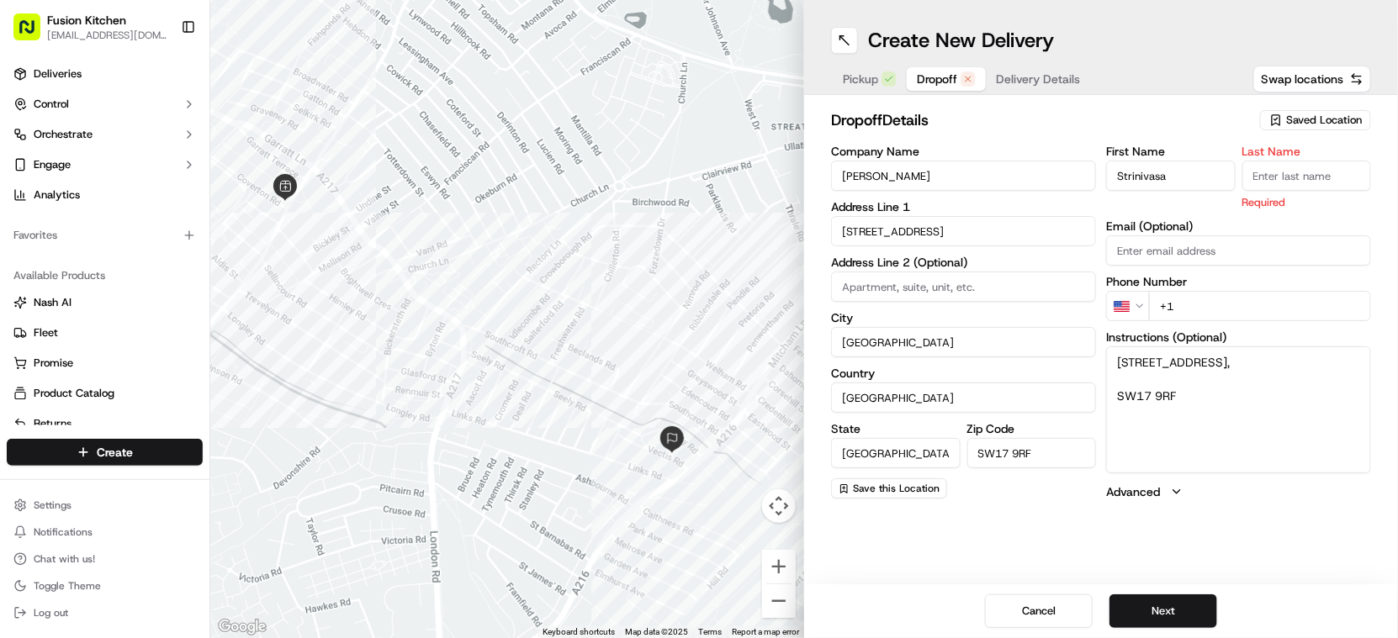
paste input "Pillay"
type input "Pillay"
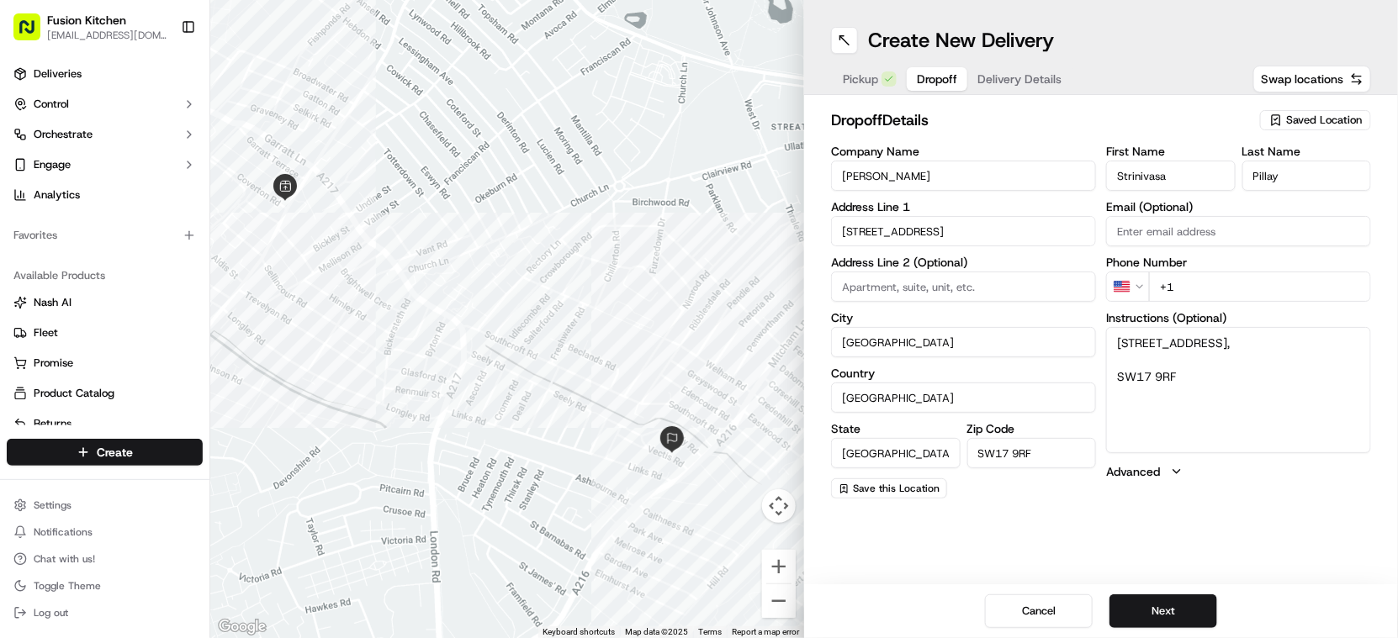
click at [1135, 287] on html "Fusion Kitchen [EMAIL_ADDRESS][DOMAIN_NAME] Toggle Sidebar Deliveries Control O…" at bounding box center [699, 319] width 1398 height 638
click at [1209, 293] on input "+44" at bounding box center [1260, 287] width 222 height 30
paste input "07516 589870"
click at [1190, 281] on input "[PHONE_NUMBER]" at bounding box center [1260, 287] width 222 height 30
type input "[PHONE_NUMBER]"
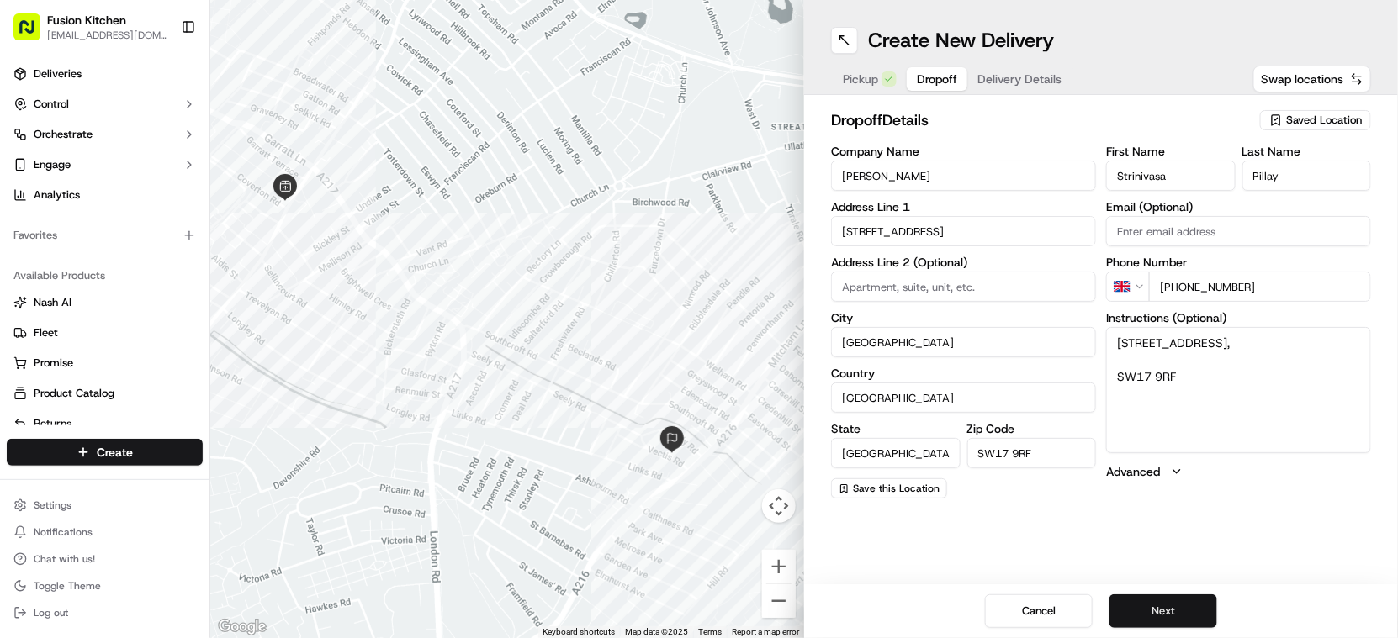
click at [1166, 615] on button "Next" at bounding box center [1164, 612] width 108 height 34
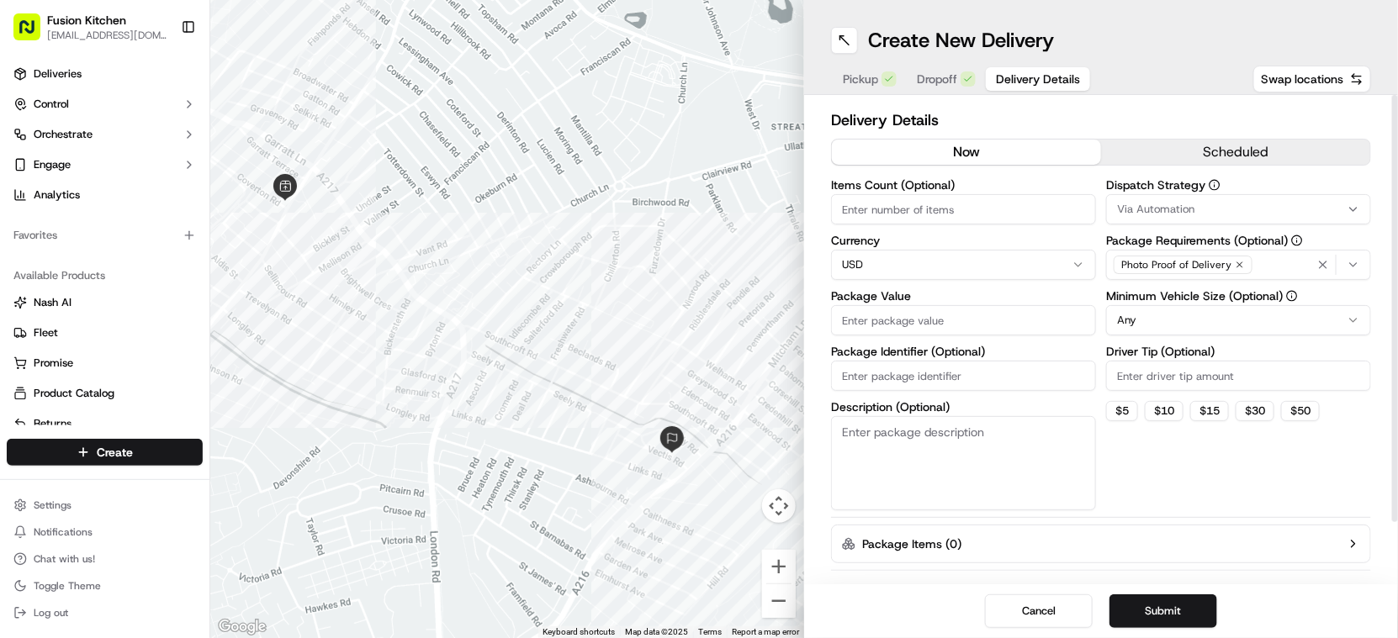
click at [893, 267] on html "Fusion Kitchen [EMAIL_ADDRESS][DOMAIN_NAME] Toggle Sidebar Deliveries Control O…" at bounding box center [699, 319] width 1398 height 638
click at [900, 319] on input "Package Value" at bounding box center [963, 320] width 265 height 30
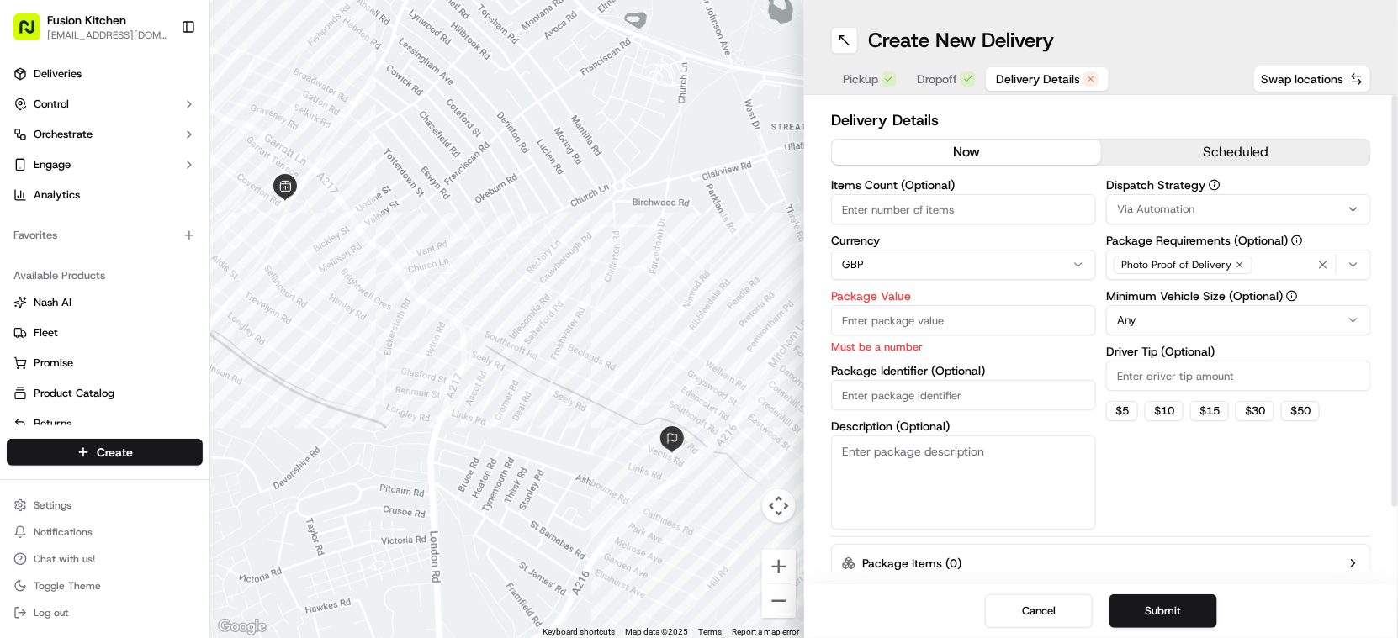
paste input "39.13"
type input "39.13"
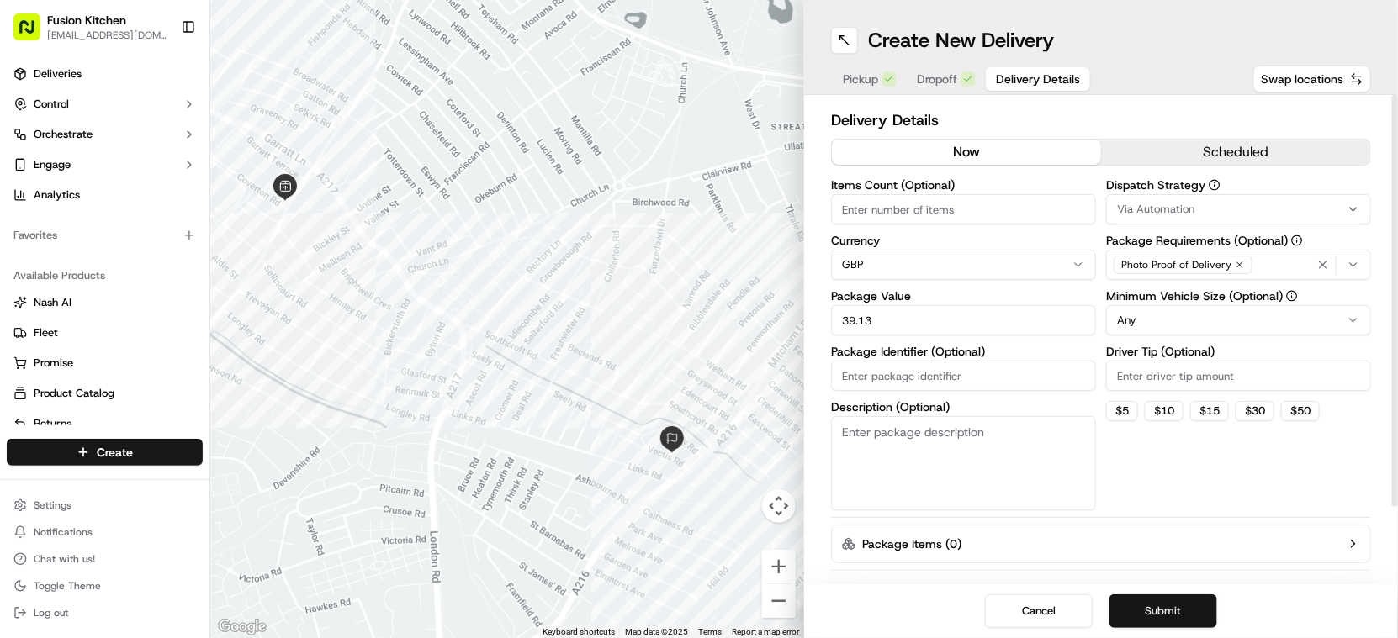
click at [1169, 612] on button "Submit" at bounding box center [1164, 612] width 108 height 34
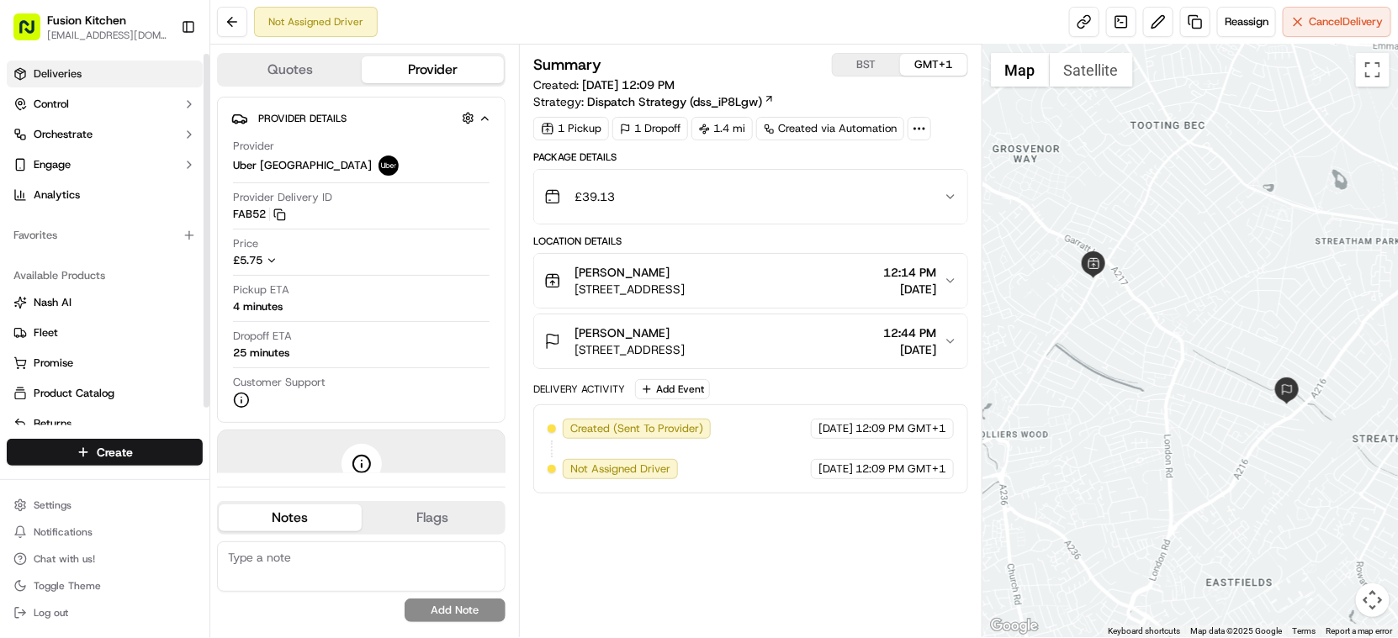
click at [89, 82] on link "Deliveries" at bounding box center [105, 74] width 196 height 27
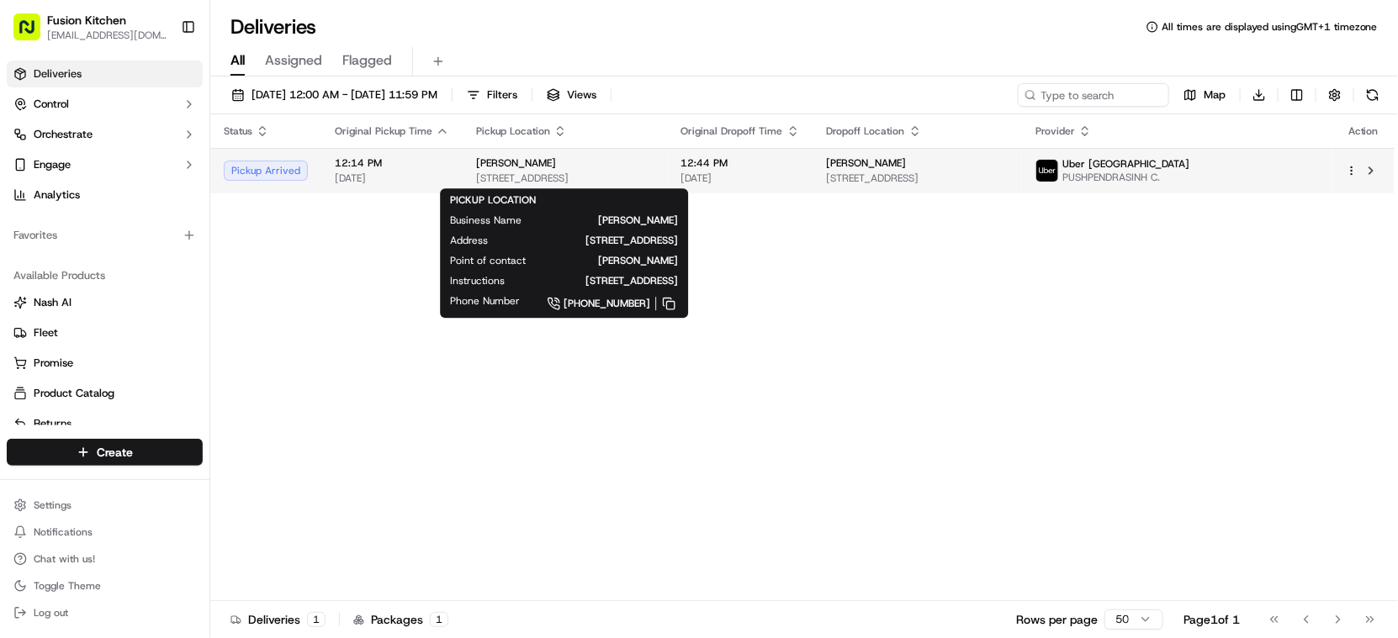
click at [654, 181] on span "[STREET_ADDRESS]" at bounding box center [565, 178] width 178 height 13
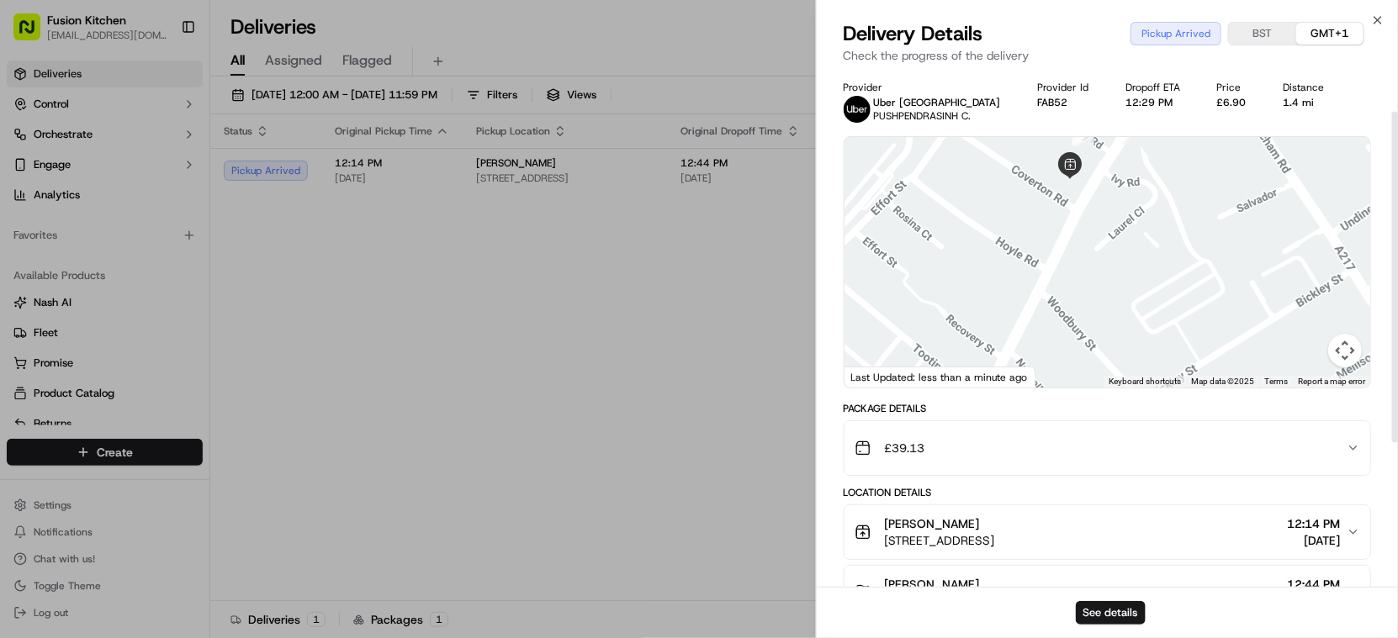
scroll to position [289, 0]
